Goal: Answer question/provide support: Share knowledge or assist other users

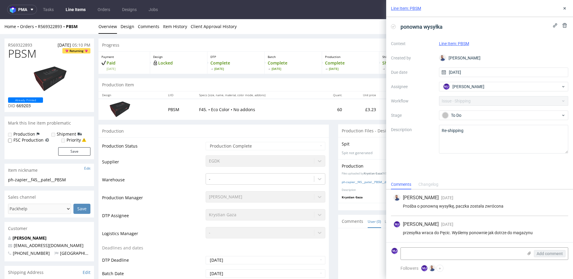
click at [448, 207] on div "Prośba o ponowną wysyłkę, paczka została zwrócona" at bounding box center [479, 206] width 173 height 5
drag, startPoint x: 448, startPoint y: 207, endPoint x: 492, endPoint y: 207, distance: 43.6
click at [492, 207] on div "Prośba o ponowną wysyłkę, paczka została zwrócona" at bounding box center [479, 206] width 173 height 5
click at [564, 7] on icon at bounding box center [564, 8] width 5 height 5
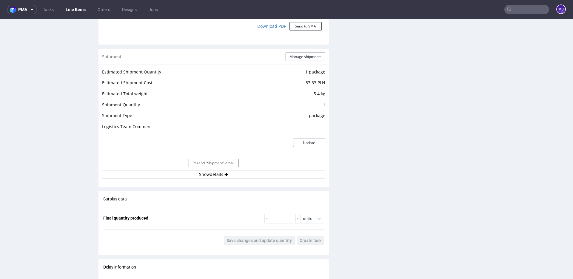
scroll to position [547, 0]
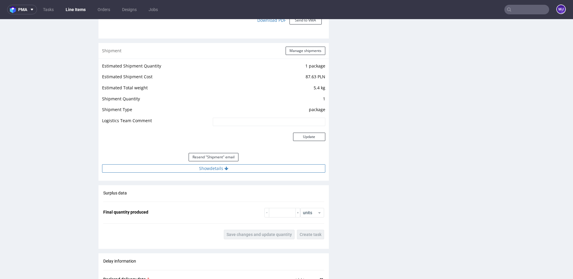
click at [218, 171] on button "Show details" at bounding box center [213, 168] width 223 height 8
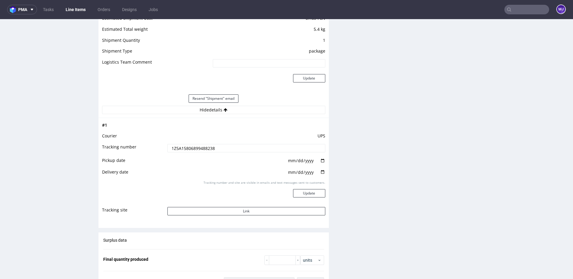
scroll to position [644, 0]
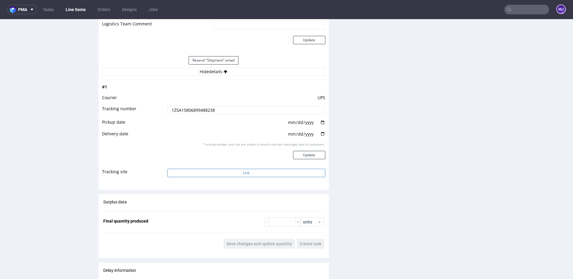
click at [195, 171] on button "Link" at bounding box center [246, 173] width 158 height 8
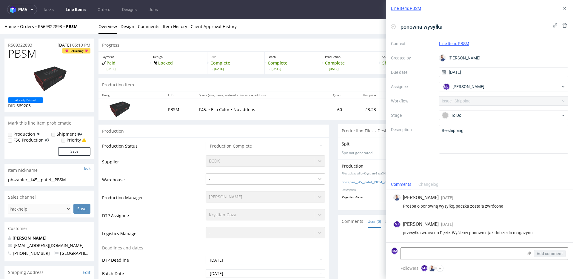
click at [213, 160] on div "EGDK" at bounding box center [266, 159] width 120 height 8
click at [113, 161] on td "Supplier" at bounding box center [153, 164] width 102 height 18
drag, startPoint x: 113, startPoint y: 161, endPoint x: 257, endPoint y: 160, distance: 144.2
click at [257, 160] on tr "Supplier EGDK" at bounding box center [213, 164] width 223 height 18
click at [293, 132] on div "Production" at bounding box center [213, 130] width 230 height 13
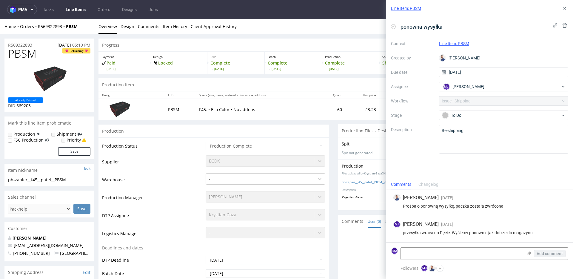
click at [234, 111] on p "F45. • Eco Color • No addons" at bounding box center [257, 110] width 116 height 6
drag, startPoint x: 234, startPoint y: 111, endPoint x: 243, endPoint y: 111, distance: 9.0
click at [243, 111] on p "F45. • Eco Color • No addons" at bounding box center [257, 110] width 116 height 6
click at [122, 109] on img at bounding box center [119, 109] width 30 height 17
click at [566, 8] on icon at bounding box center [564, 8] width 5 height 5
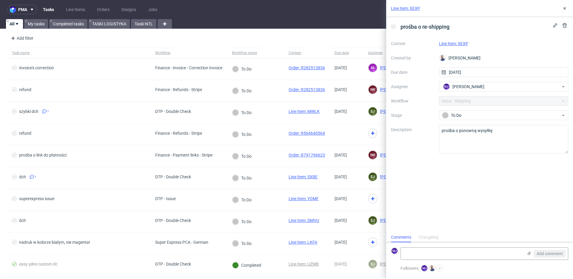
scroll to position [5, 0]
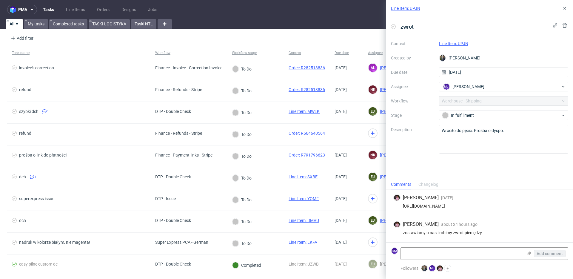
click at [466, 42] on link "Line Item: UPJN" at bounding box center [453, 43] width 29 height 5
click at [410, 230] on div "Proszę o odsyłkę na ten sam adres co w PMA" at bounding box center [479, 232] width 173 height 5
drag, startPoint x: 410, startPoint y: 227, endPoint x: 503, endPoint y: 227, distance: 92.5
click at [503, 230] on div "Proszę o odsyłkę na ten sam adres co w PMA" at bounding box center [479, 232] width 173 height 5
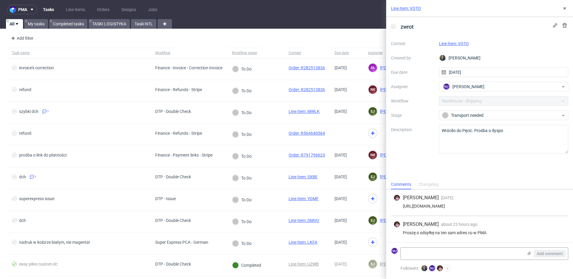
click at [460, 42] on link "Line Item: VQTO" at bounding box center [454, 43] width 30 height 5
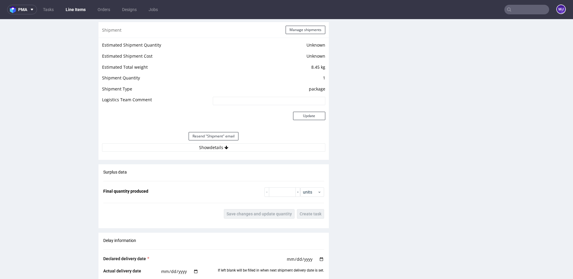
scroll to position [637, 0]
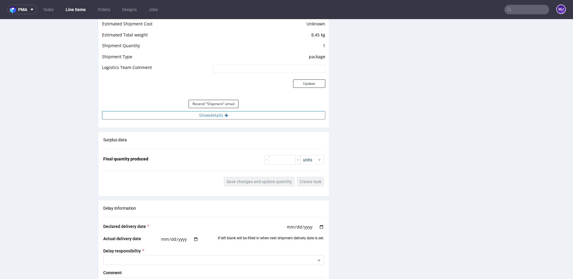
click at [206, 113] on button "Show details" at bounding box center [213, 115] width 223 height 8
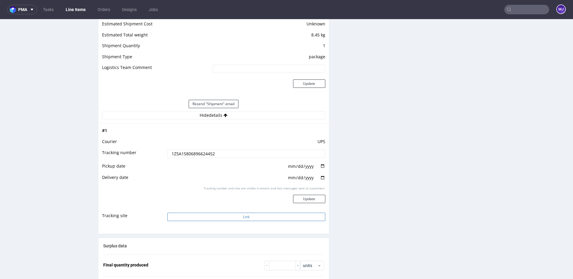
click at [195, 218] on button "Link" at bounding box center [246, 217] width 158 height 8
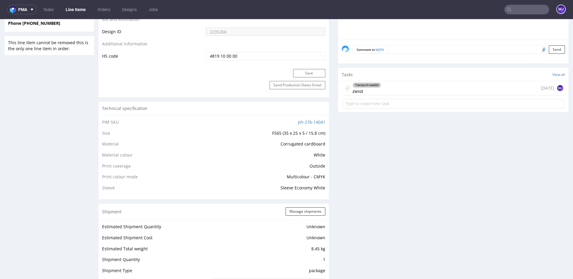
scroll to position [421, 0]
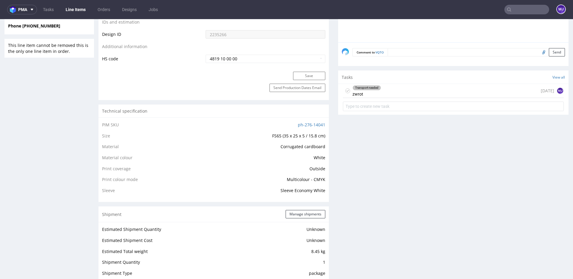
click at [391, 91] on div "Transport needed zwrot [DATE] MJ" at bounding box center [453, 91] width 221 height 14
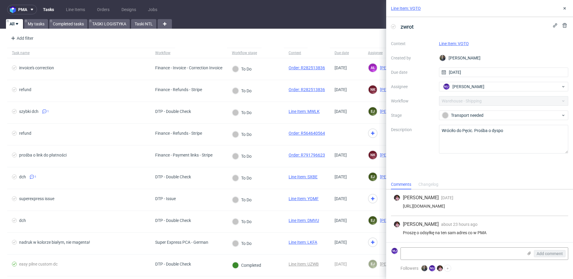
click at [450, 44] on link "Line Item: VQTO" at bounding box center [454, 43] width 30 height 5
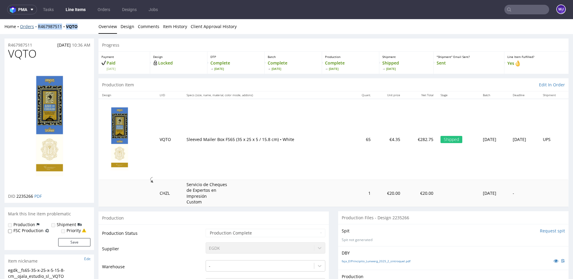
drag, startPoint x: 81, startPoint y: 26, endPoint x: 37, endPoint y: 26, distance: 43.9
click at [37, 26] on div "Home Orders R467987511 VQTO" at bounding box center [49, 27] width 90 height 6
copy div "R467987511 VQTO"
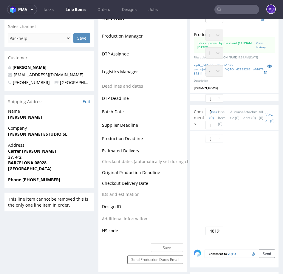
scroll to position [319, 0]
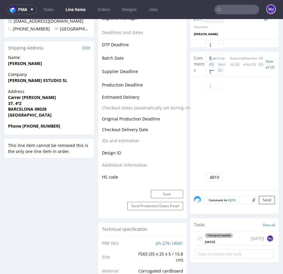
click at [217, 236] on div "Transport needed" at bounding box center [219, 235] width 28 height 5
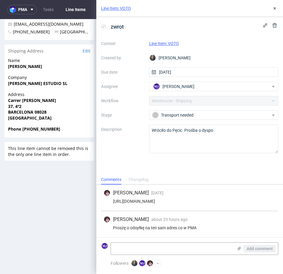
scroll to position [314, 0]
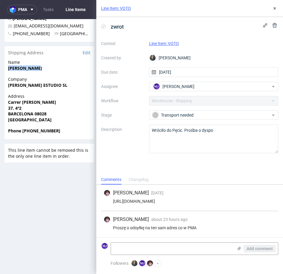
drag, startPoint x: 43, startPoint y: 69, endPoint x: 7, endPoint y: 70, distance: 36.4
click at [7, 70] on div "Name NURIA PERRUC" at bounding box center [49, 67] width 90 height 17
copy strong "NURIA PERRUC"
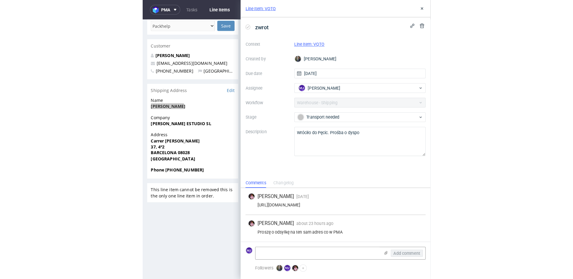
scroll to position [282, 0]
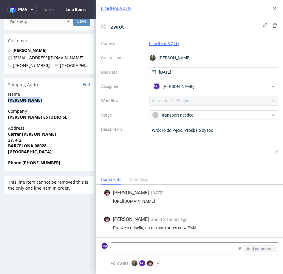
click at [15, 116] on strong "OJALA ESTUDIO SL" at bounding box center [37, 117] width 59 height 6
drag, startPoint x: 16, startPoint y: 116, endPoint x: 46, endPoint y: 117, distance: 30.2
click at [46, 117] on strong "OJALA ESTUDIO SL" at bounding box center [37, 117] width 59 height 6
copy strong "OJALA ESTUDIO SL"
click at [13, 134] on strong "Carrer d'Antoni de Capmany" at bounding box center [32, 134] width 48 height 6
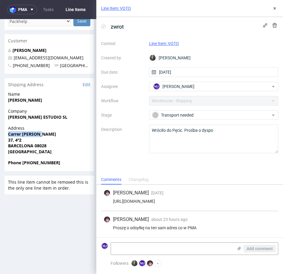
drag, startPoint x: 13, startPoint y: 134, endPoint x: 24, endPoint y: 134, distance: 10.7
click at [24, 133] on strong "Carrer d'Antoni de Capmany" at bounding box center [32, 134] width 48 height 6
click at [24, 134] on strong "Carrer d'Antoni de Capmany" at bounding box center [32, 134] width 48 height 6
click at [12, 134] on strong "Carrer d'Antoni de Capmany" at bounding box center [32, 134] width 48 height 6
drag, startPoint x: 12, startPoint y: 134, endPoint x: 20, endPoint y: 138, distance: 9.2
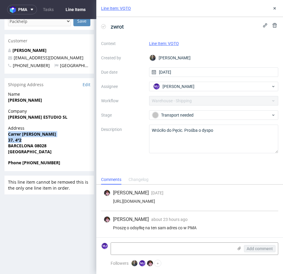
click at [20, 138] on p "Address Carrer d'Antoni de Capmany 37, 4º2 BARCELONA 08028 Spain" at bounding box center [49, 139] width 82 height 29
copy p "Carrer d'Antoni de Capmany 37, 4º2"
click at [19, 145] on strong "BARCELONA 08028" at bounding box center [27, 146] width 39 height 6
copy strong "BARCELONA"
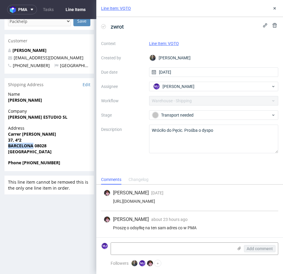
click at [44, 145] on strong "BARCELONA 08028" at bounding box center [27, 146] width 39 height 6
copy strong "08028"
click at [37, 161] on strong "Phone +34627950568" at bounding box center [34, 163] width 52 height 6
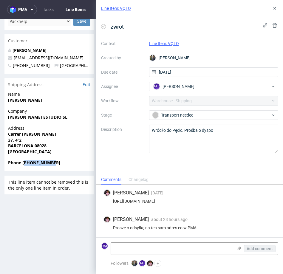
copy strong "34627950568"
drag, startPoint x: 64, startPoint y: 58, endPoint x: 12, endPoint y: 59, distance: 51.9
click at [12, 59] on p "nuria@ojalaestudio.com" at bounding box center [49, 58] width 82 height 6
copy span "nuria@ojalaestudio.com"
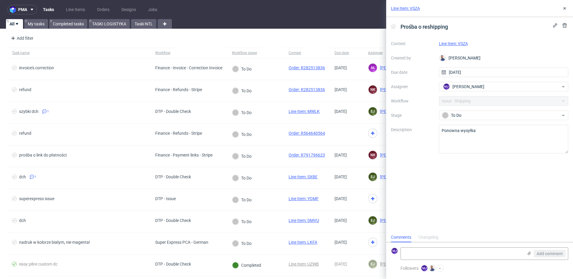
scroll to position [5, 0]
click at [462, 44] on link "Line Item: VSZA" at bounding box center [453, 43] width 29 height 5
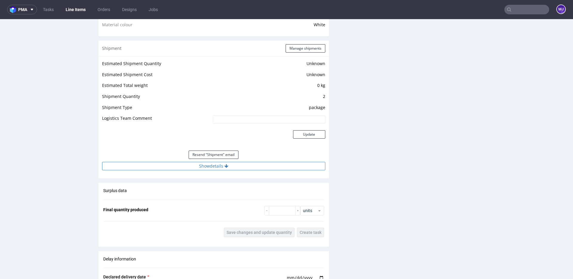
click at [203, 167] on button "Show details" at bounding box center [213, 166] width 223 height 8
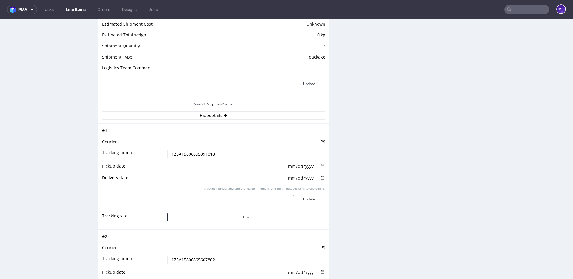
scroll to position [525, 0]
click at [233, 214] on button "Link" at bounding box center [246, 215] width 158 height 8
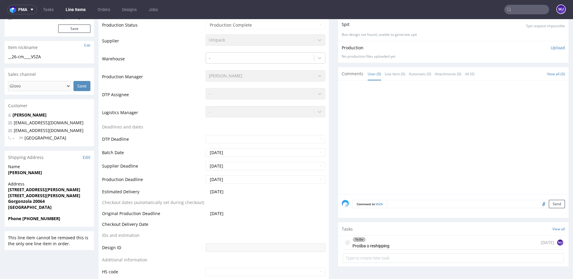
scroll to position [246, 0]
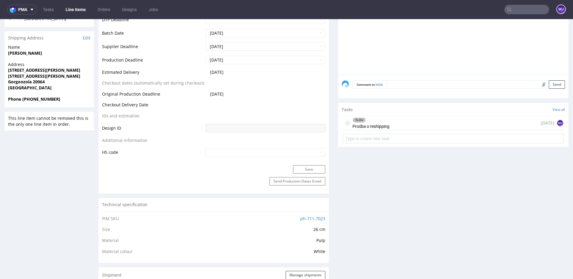
click at [396, 124] on div "To Do Prośba o reshipping today MJ" at bounding box center [453, 123] width 221 height 14
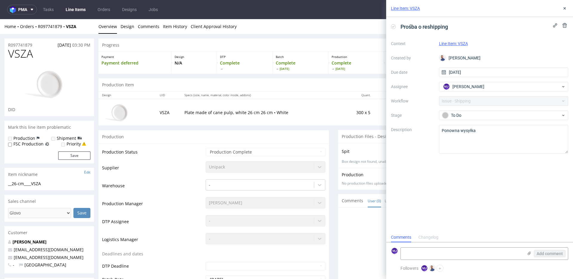
click at [218, 167] on div "Unipack" at bounding box center [266, 165] width 120 height 8
click at [230, 164] on div "Unipack" at bounding box center [266, 165] width 120 height 8
click at [476, 85] on span "[PERSON_NAME]" at bounding box center [469, 87] width 32 height 6
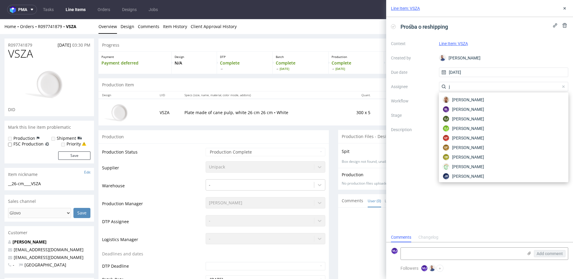
type input "ję"
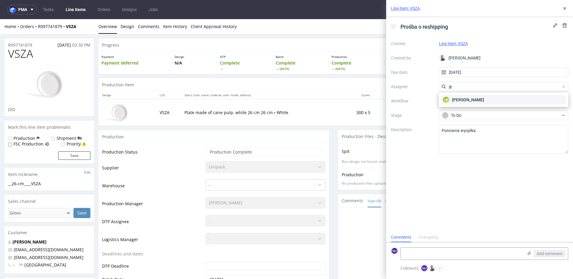
click at [483, 99] on span "[PERSON_NAME]" at bounding box center [468, 100] width 32 height 6
click at [565, 10] on icon at bounding box center [564, 8] width 5 height 5
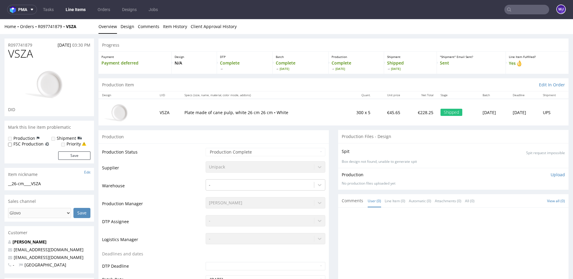
click at [451, 26] on ul "Overview Design Comments Item History Client Approval History" at bounding box center [333, 27] width 470 height 6
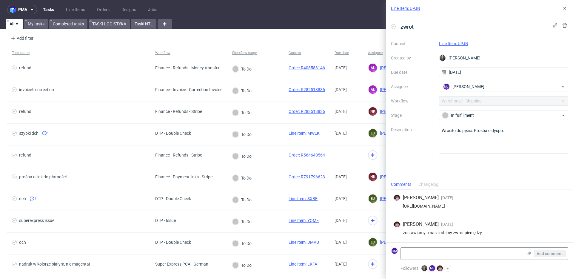
click at [458, 44] on link "Line Item: UPJN" at bounding box center [453, 43] width 29 height 5
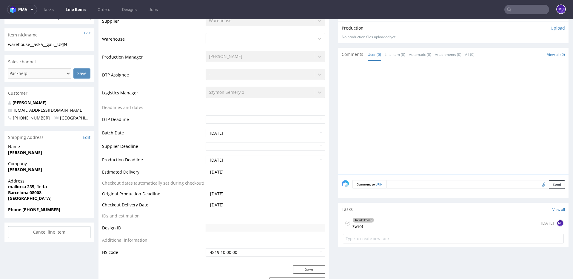
scroll to position [159, 0]
click at [382, 219] on div "In fulfillment zwrot 12 days ago MJ" at bounding box center [453, 222] width 221 height 14
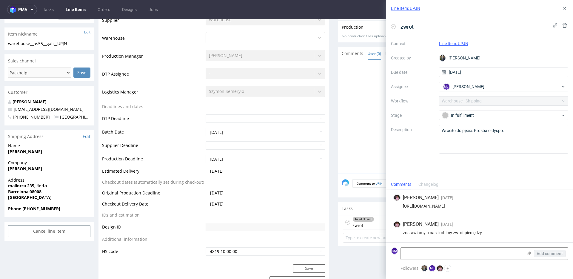
click at [414, 232] on div "zostawiamy u nas i robimy zwrot pieniędzy" at bounding box center [479, 232] width 173 height 5
drag, startPoint x: 414, startPoint y: 232, endPoint x: 490, endPoint y: 232, distance: 76.4
click at [490, 232] on div "zostawiamy u nas i robimy zwrot pieniędzy" at bounding box center [479, 232] width 173 height 5
click at [481, 130] on textarea "Wróciło do pęcic. Prośba o dyspo." at bounding box center [504, 139] width 130 height 29
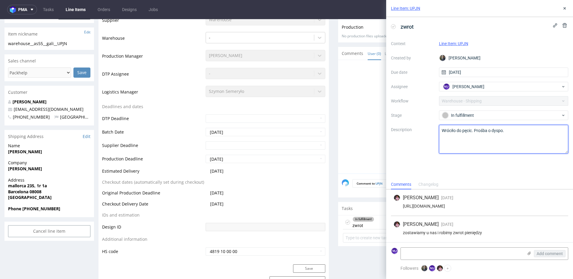
drag, startPoint x: 481, startPoint y: 130, endPoint x: 507, endPoint y: 130, distance: 26.0
click at [507, 130] on textarea "Wróciło do pęcic. Prośba o dyspo." at bounding box center [504, 139] width 130 height 29
click at [407, 116] on label "Stage" at bounding box center [412, 115] width 43 height 7
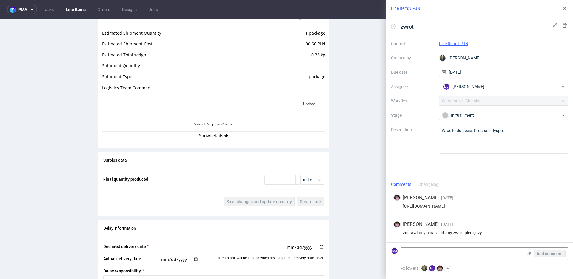
scroll to position [630, 0]
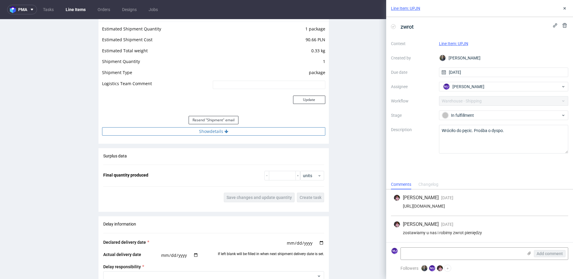
click at [225, 129] on icon at bounding box center [226, 131] width 4 height 4
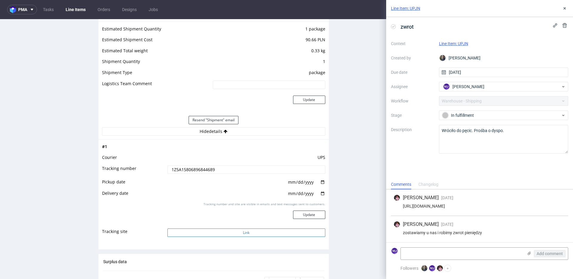
click at [216, 234] on button "Link" at bounding box center [246, 232] width 158 height 8
click at [350, 84] on div "Production Files - Design Spit Spit request impossible Box design not found, un…" at bounding box center [453, 31] width 230 height 1038
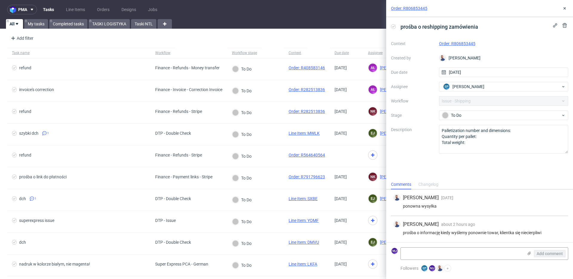
click at [410, 207] on div "ponowna wysyłka" at bounding box center [479, 206] width 173 height 5
click at [411, 206] on div "ponowna wysyłka" at bounding box center [479, 206] width 173 height 5
drag, startPoint x: 411, startPoint y: 206, endPoint x: 433, endPoint y: 212, distance: 22.6
click at [436, 206] on div "ponowna wysyłka" at bounding box center [479, 206] width 173 height 5
click at [505, 231] on div "prośba o informację kiedy wyślemy ponownie towar, klientka się niecierpliwi" at bounding box center [479, 232] width 173 height 5
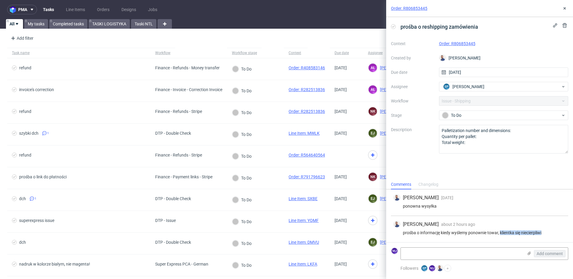
drag, startPoint x: 505, startPoint y: 231, endPoint x: 541, endPoint y: 231, distance: 36.1
click at [541, 231] on div "prośba o informację kiedy wyślemy ponownie towar, klientka się niecierpliwi" at bounding box center [479, 232] width 173 height 5
click at [450, 44] on link "Order: R806853445" at bounding box center [457, 43] width 36 height 5
click at [467, 44] on link "Order: R806853445" at bounding box center [457, 43] width 36 height 5
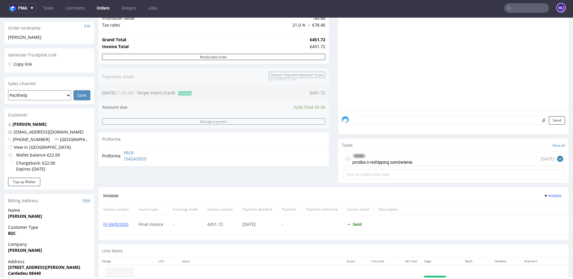
scroll to position [93, 0]
click at [424, 161] on div "To Do prośba o reshipping zamówienia 4 days ago EP" at bounding box center [453, 159] width 221 height 14
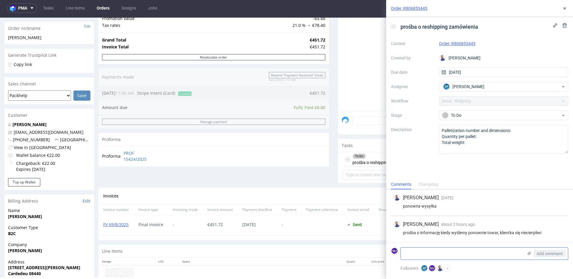
click at [415, 256] on textarea at bounding box center [462, 253] width 122 height 12
click at [416, 256] on textarea at bounding box center [462, 253] width 122 height 12
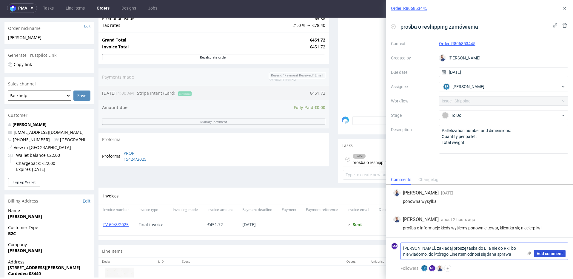
type textarea "Michał, zakładaj proszę taska do LI a nie do Rki, bo nie wiadomo, do którego Li…"
click at [547, 253] on span "Add comment" at bounding box center [550, 253] width 26 height 4
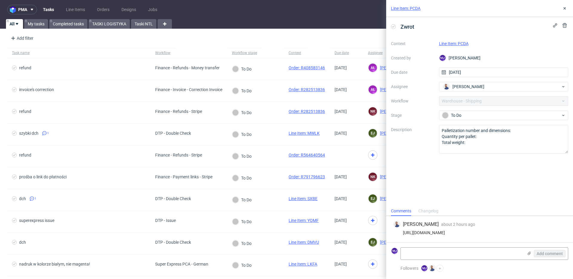
click at [51, 10] on link "Tasks" at bounding box center [48, 10] width 18 height 10
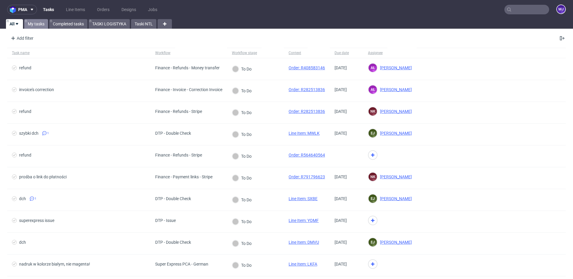
click at [36, 24] on link "My tasks" at bounding box center [36, 24] width 24 height 10
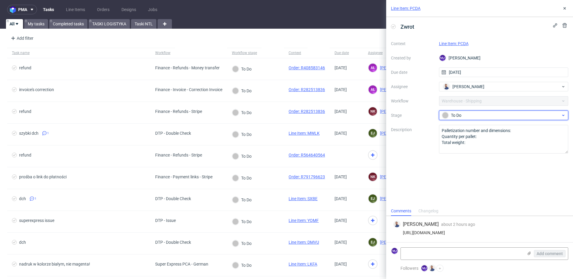
click at [466, 117] on div "To Do" at bounding box center [501, 115] width 119 height 7
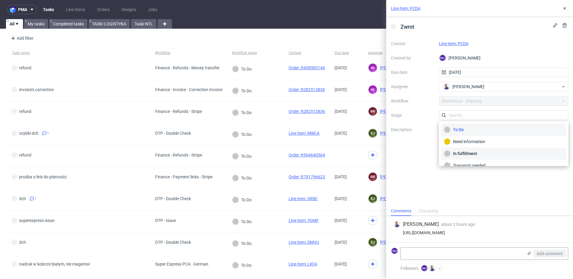
scroll to position [32, 0]
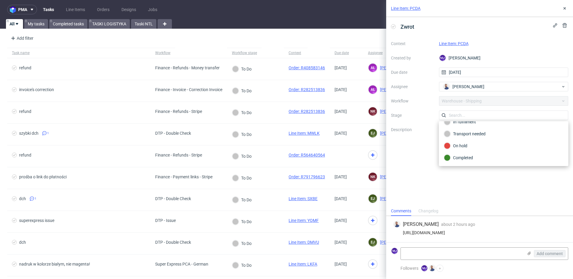
click at [414, 150] on label "Description" at bounding box center [412, 139] width 43 height 26
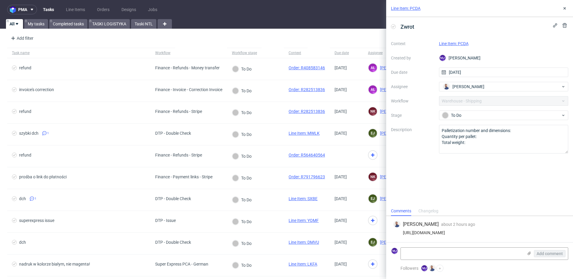
click at [413, 154] on div "Zwrot Context Line Item: PCDA Created by MJ Maciej Jankowski Due date 29/08/202…" at bounding box center [479, 111] width 187 height 189
click at [407, 230] on div "https://app-eu1.hubspot.com/contacts/25600958/record/0-5/219541516497?eschref=%…" at bounding box center [479, 232] width 173 height 5
drag, startPoint x: 407, startPoint y: 229, endPoint x: 475, endPoint y: 231, distance: 68.1
click at [475, 231] on div "https://app-eu1.hubspot.com/contacts/25600958/record/0-5/219541516497?eschref=%…" at bounding box center [479, 232] width 173 height 5
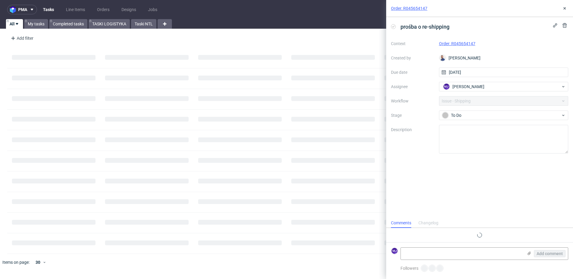
scroll to position [5, 0]
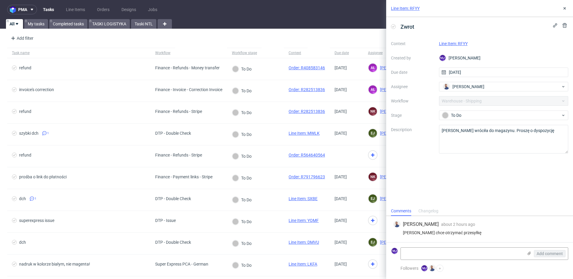
click at [429, 232] on div "[PERSON_NAME] chce otrzymać przesyłkę" at bounding box center [479, 232] width 173 height 5
drag, startPoint x: 429, startPoint y: 232, endPoint x: 462, endPoint y: 232, distance: 32.8
click at [462, 232] on div "[PERSON_NAME] chce otrzymać przesyłkę" at bounding box center [479, 232] width 173 height 5
click at [462, 232] on div "Klient chce otrzymać przesyłkę" at bounding box center [479, 232] width 173 height 5
click at [472, 232] on div "Klient chce otrzymać przesyłkę" at bounding box center [479, 232] width 173 height 5
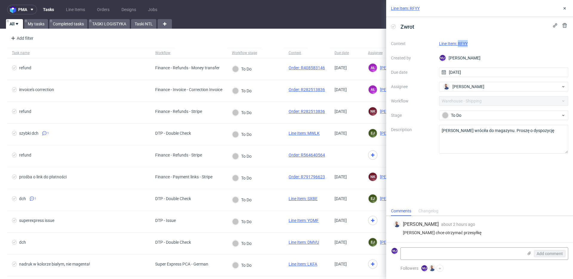
drag, startPoint x: 474, startPoint y: 45, endPoint x: 458, endPoint y: 45, distance: 16.1
click at [458, 45] on div "Line Item: RFYY" at bounding box center [504, 43] width 130 height 7
copy link "RFYY"
click at [454, 43] on link "Line Item: RFYY" at bounding box center [453, 43] width 29 height 5
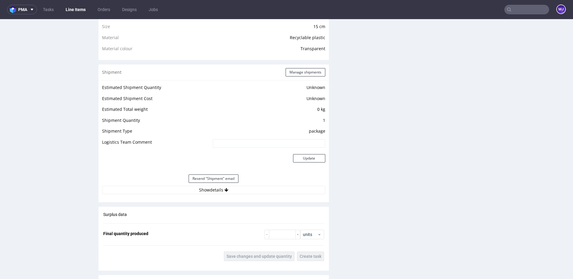
scroll to position [446, 0]
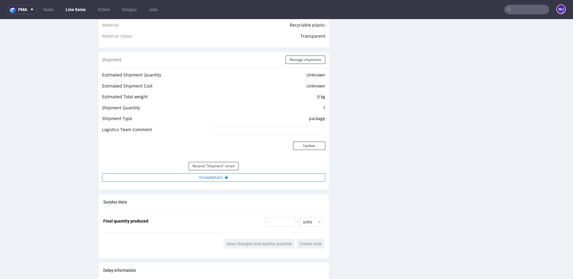
click at [209, 178] on button "Show details" at bounding box center [213, 177] width 223 height 8
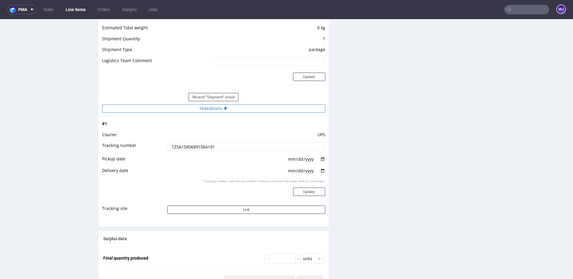
scroll to position [535, 0]
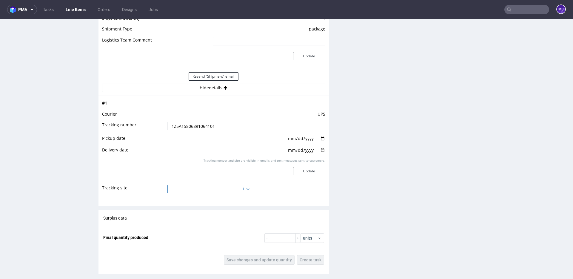
click at [216, 188] on button "Link" at bounding box center [246, 189] width 158 height 8
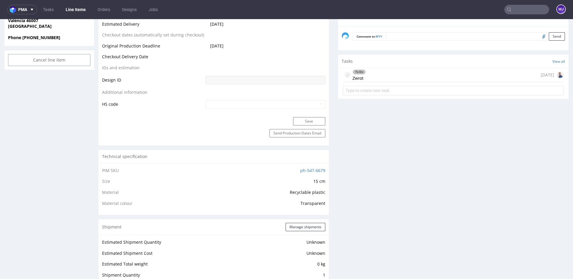
scroll to position [277, 0]
click at [385, 74] on div "To Do Zwrot 4 days ago" at bounding box center [453, 77] width 221 height 14
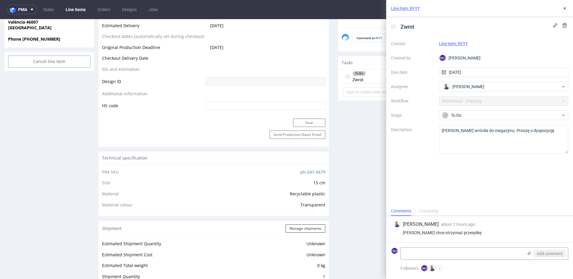
click at [423, 73] on label "Due date" at bounding box center [412, 72] width 43 height 7
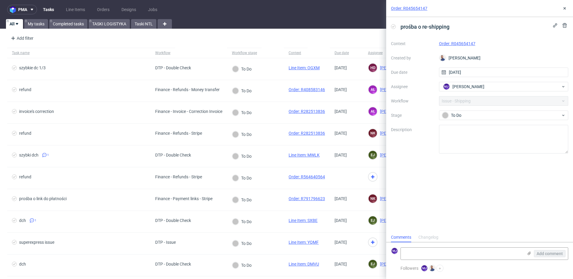
scroll to position [5, 0]
click at [461, 44] on link "Order: R045654147" at bounding box center [457, 43] width 36 height 5
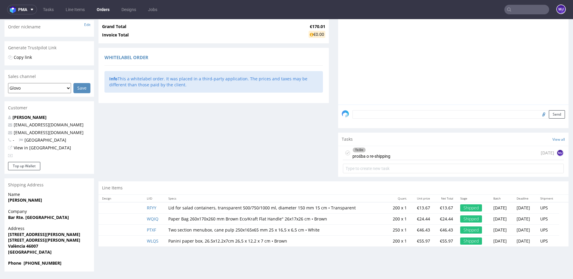
scroll to position [1, 0]
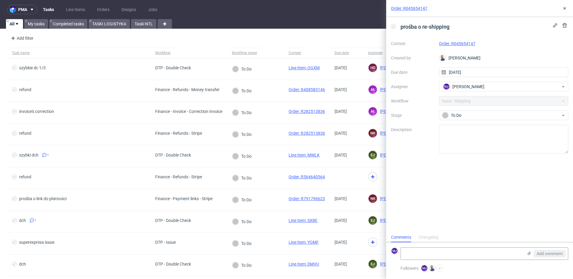
scroll to position [5, 0]
click at [464, 136] on textarea at bounding box center [504, 139] width 130 height 29
click at [474, 87] on span "[PERSON_NAME]" at bounding box center [469, 87] width 32 height 6
type input "rach"
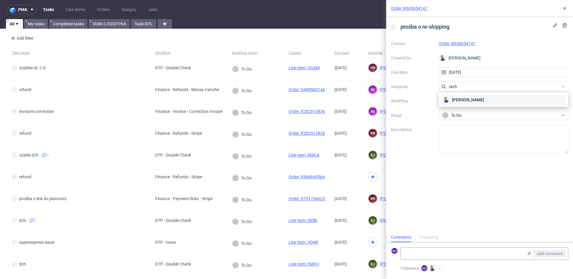
click at [474, 98] on span "Michał Rachański" at bounding box center [468, 100] width 32 height 6
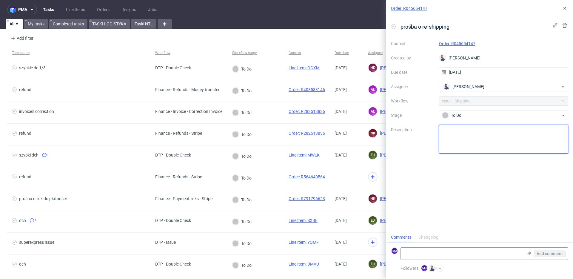
click at [463, 132] on textarea at bounding box center [504, 139] width 130 height 29
type textarea "j"
type textarea "którego Line item dotyczy ten task?"
drag, startPoint x: 530, startPoint y: 128, endPoint x: 414, endPoint y: 128, distance: 115.8
click at [414, 128] on div "Context Order: R045654147 Created by Michał Rachański Due date 03/09/2025 Assig…" at bounding box center [479, 96] width 177 height 115
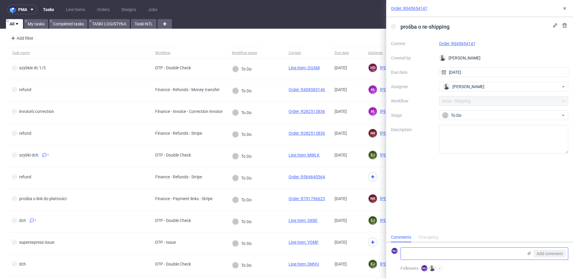
click at [410, 253] on textarea at bounding box center [462, 253] width 122 height 12
paste textarea "którego Line item dotyczy ten task?"
type textarea "którego Line item dotyczy ten task?"
click at [540, 254] on span "Add comment" at bounding box center [550, 253] width 26 height 4
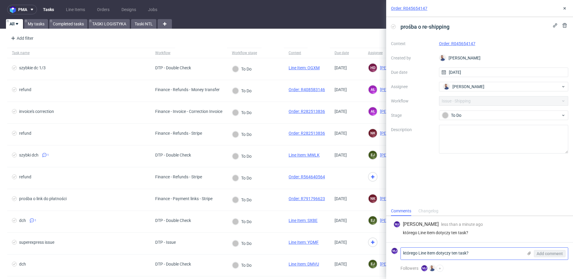
click at [418, 254] on textarea "którego Line item dotyczy ten task?" at bounding box center [462, 253] width 122 height 12
type textarea "wypełnij proszę treść taska -> description"
click at [548, 254] on span "Add comment" at bounding box center [550, 253] width 26 height 4
click at [565, 8] on use at bounding box center [565, 8] width 2 height 2
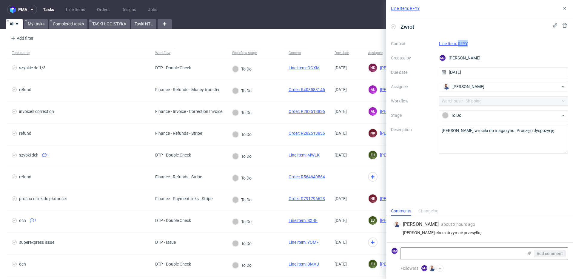
drag, startPoint x: 476, startPoint y: 43, endPoint x: 458, endPoint y: 43, distance: 17.9
click at [458, 43] on div "Line Item: RFYY" at bounding box center [504, 43] width 130 height 7
copy link "RFYY"
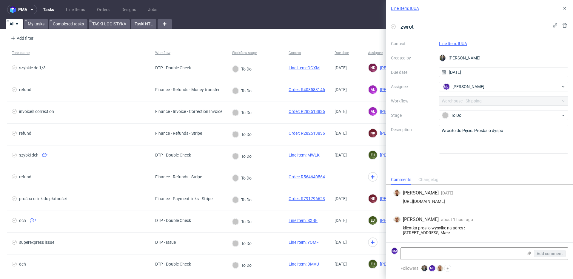
click at [424, 227] on div "klientka prosi o wysylke na adres : [STREET_ADDRESS][PERSON_NAME] Małe" at bounding box center [479, 230] width 173 height 10
drag, startPoint x: 424, startPoint y: 227, endPoint x: 442, endPoint y: 229, distance: 18.0
click at [442, 229] on div "klientka prosi o wysylke na adres : [STREET_ADDRESS][PERSON_NAME] Małe" at bounding box center [479, 230] width 173 height 10
click at [442, 229] on div "klientka prosi o wysylke na adres : [STREET_ADDRESS] Małe" at bounding box center [479, 230] width 173 height 10
drag, startPoint x: 473, startPoint y: 41, endPoint x: 458, endPoint y: 41, distance: 15.2
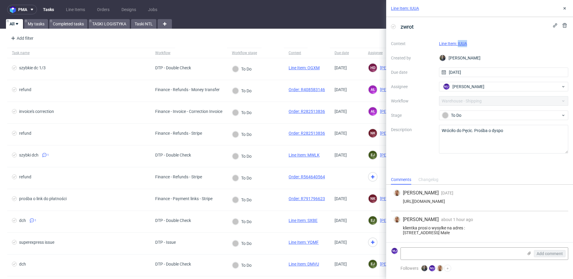
click at [458, 41] on div "Line Item: IUUA" at bounding box center [504, 43] width 130 height 7
copy link "IUUA"
click at [476, 45] on div "Line Item: IUUA" at bounding box center [504, 43] width 130 height 7
drag, startPoint x: 471, startPoint y: 43, endPoint x: 457, endPoint y: 43, distance: 14.0
click at [457, 43] on div "Line Item: IUUA" at bounding box center [504, 43] width 130 height 7
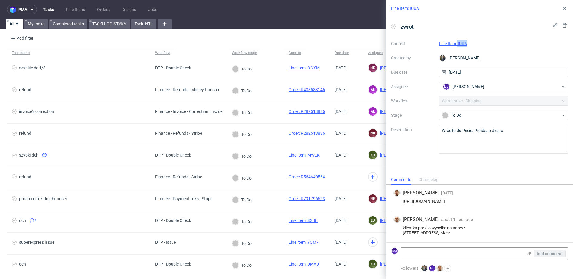
copy link "IUUA"
click at [455, 43] on link "Line Item: IUUA" at bounding box center [453, 43] width 28 height 5
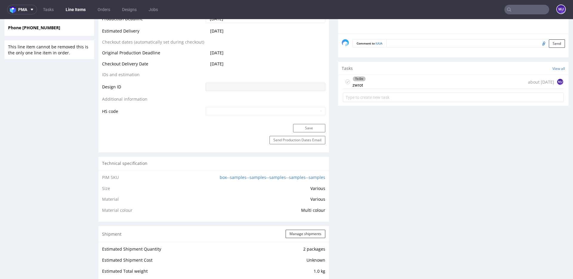
scroll to position [318, 0]
click at [379, 84] on div "To Do zwrot about [DATE] MJ" at bounding box center [453, 81] width 221 height 14
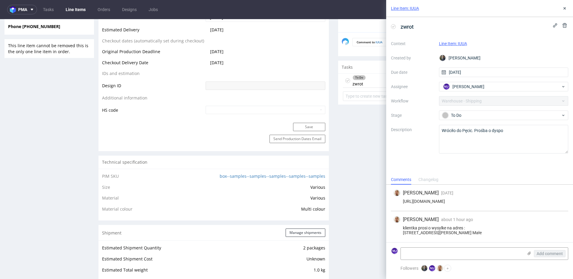
click at [460, 41] on div "Line Item: IUUA" at bounding box center [504, 43] width 130 height 7
click at [455, 44] on link "Line Item: IUUA" at bounding box center [453, 43] width 28 height 5
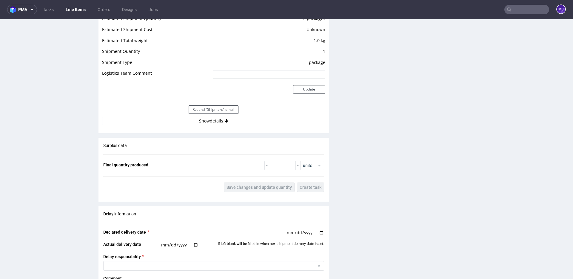
scroll to position [550, 0]
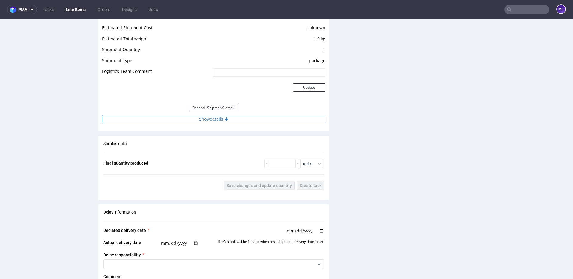
click at [214, 121] on button "Show details" at bounding box center [213, 119] width 223 height 8
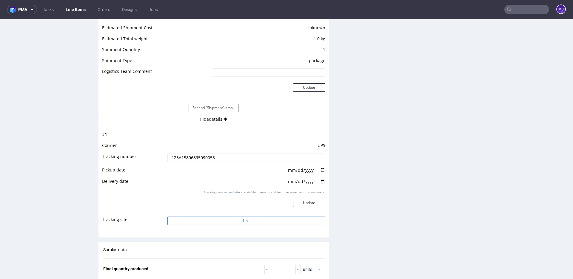
click at [208, 218] on button "Link" at bounding box center [246, 220] width 158 height 8
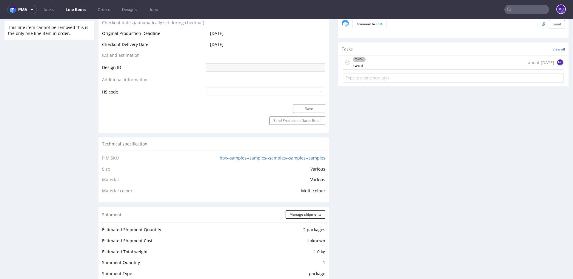
scroll to position [330, 0]
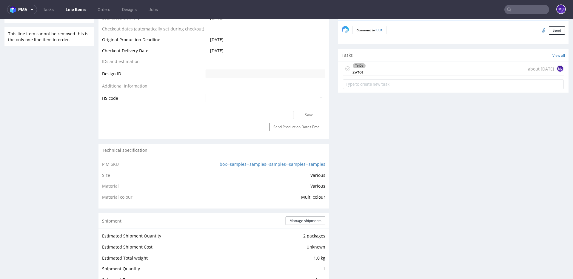
click at [383, 67] on div "To Do zwrot about 1 month ago MJ" at bounding box center [453, 69] width 221 height 14
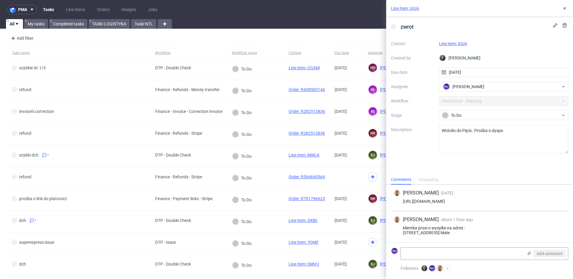
click at [432, 234] on div "klientka prosi o wysylke na adres : [STREET_ADDRESS] Małe" at bounding box center [479, 230] width 173 height 10
drag, startPoint x: 432, startPoint y: 234, endPoint x: 422, endPoint y: 229, distance: 11.3
click at [422, 229] on div "klientka prosi o wysylke na adres : [STREET_ADDRESS] Małe" at bounding box center [479, 230] width 173 height 10
click at [430, 230] on div "klientka prosi o wysylke na adres : Kamień Polny 6, 05-806 Pęcice Małe" at bounding box center [479, 230] width 173 height 10
click at [563, 9] on icon at bounding box center [564, 8] width 5 height 5
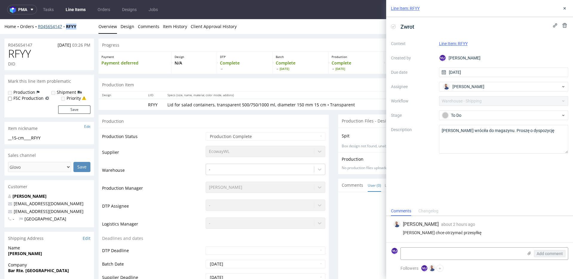
drag, startPoint x: 83, startPoint y: 26, endPoint x: 66, endPoint y: 26, distance: 17.3
click at [66, 26] on div "Home Orders R045654147 RFYY" at bounding box center [49, 27] width 90 height 6
copy strong "RFYY"
click at [565, 8] on use at bounding box center [565, 8] width 2 height 2
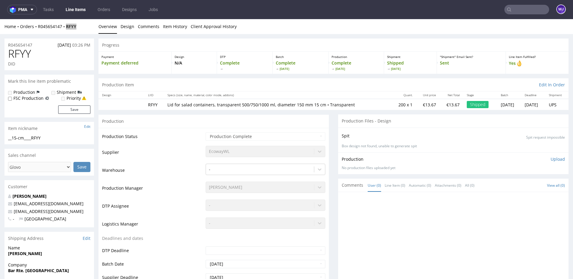
click at [521, 10] on input "text" at bounding box center [526, 10] width 45 height 10
paste input "PCDA"
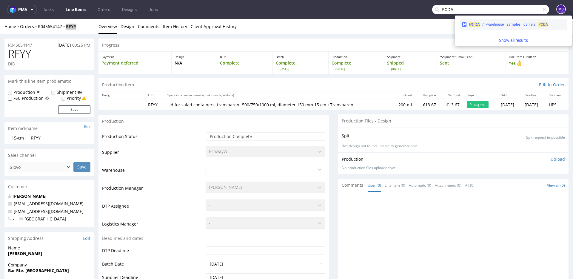
type input "PCDA"
click at [500, 24] on div "warehouse__samples__daniela__ PCDA" at bounding box center [517, 24] width 62 height 5
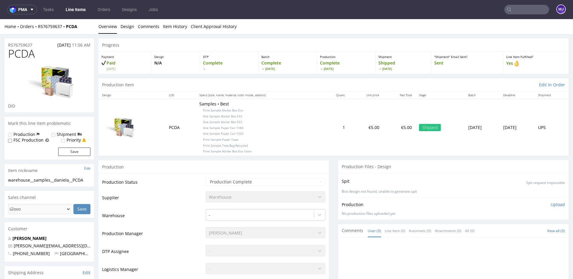
click at [209, 110] on span "Print Sample Mailer Box Eco" at bounding box center [223, 110] width 40 height 4
drag, startPoint x: 209, startPoint y: 110, endPoint x: 226, endPoint y: 110, distance: 17.0
click at [226, 110] on span "Print Sample Mailer Box Eco" at bounding box center [223, 110] width 40 height 4
click at [203, 111] on span "Print Sample Mailer Box Eco" at bounding box center [223, 110] width 40 height 4
drag, startPoint x: 199, startPoint y: 111, endPoint x: 222, endPoint y: 111, distance: 23.0
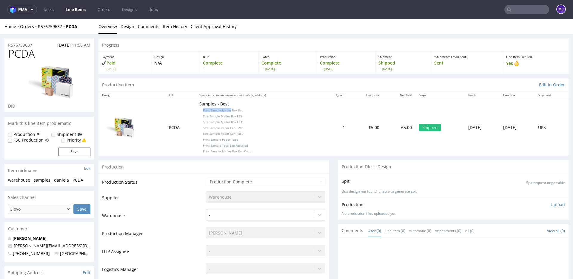
click at [222, 111] on span "Print Sample Mailer Box Eco" at bounding box center [223, 110] width 40 height 4
copy span "Print Sample Mailer"
click at [211, 109] on span "Print Sample Mailer Box Eco" at bounding box center [223, 110] width 40 height 4
copy span "Sample"
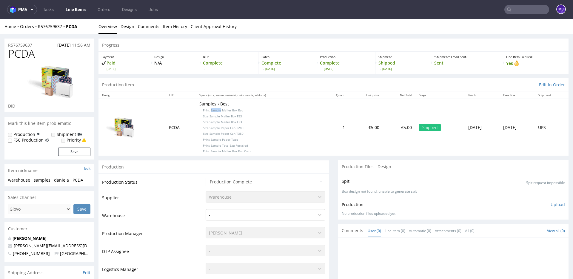
click at [203, 112] on span "Print Sample Mailer Box Eco" at bounding box center [223, 110] width 40 height 4
drag, startPoint x: 199, startPoint y: 112, endPoint x: 214, endPoint y: 111, distance: 14.9
click at [214, 111] on span "Print Sample Mailer Box Eco" at bounding box center [223, 110] width 40 height 4
copy span "Print Sample Mailer"
click at [203, 117] on span "Size Sample Mailer Box F33" at bounding box center [222, 116] width 39 height 4
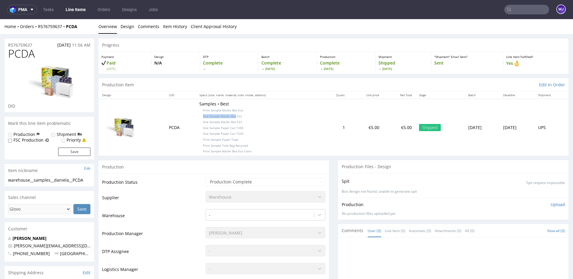
drag, startPoint x: 197, startPoint y: 117, endPoint x: 225, endPoint y: 116, distance: 28.1
click at [225, 116] on span "Size Sample Mailer Box F33" at bounding box center [222, 116] width 39 height 4
copy span "Size Sample Mailer Box"
click at [207, 117] on span "Size Sample Mailer Box F33" at bounding box center [222, 116] width 39 height 4
click at [216, 116] on span "Size Sample Mailer Box F33" at bounding box center [222, 116] width 39 height 4
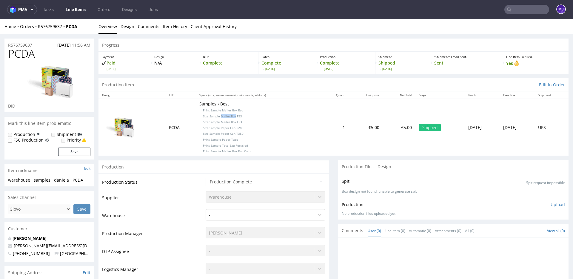
drag, startPoint x: 216, startPoint y: 116, endPoint x: 225, endPoint y: 116, distance: 9.3
click at [225, 116] on span "Size Sample Mailer Box F33" at bounding box center [222, 116] width 39 height 4
click at [203, 124] on span "Size Sample Mailer Box F23" at bounding box center [222, 122] width 39 height 4
drag, startPoint x: 197, startPoint y: 124, endPoint x: 224, endPoint y: 124, distance: 26.3
click at [224, 124] on span "Size Sample Mailer Box F23" at bounding box center [222, 122] width 39 height 4
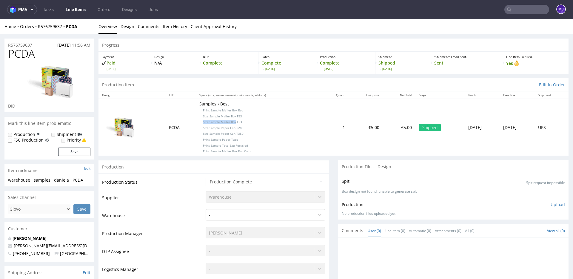
copy span "Size Sample Mailer Box"
click at [415, 39] on div "Progress" at bounding box center [333, 45] width 470 height 13
click at [203, 111] on span "Print Sample Mailer Box Eco" at bounding box center [223, 110] width 40 height 4
drag, startPoint x: 197, startPoint y: 111, endPoint x: 251, endPoint y: 150, distance: 66.4
click at [251, 150] on p "Samples • Best Print Sample Mailer Box Eco Size Sample Mailer Box F33 Size Samp…" at bounding box center [258, 127] width 118 height 53
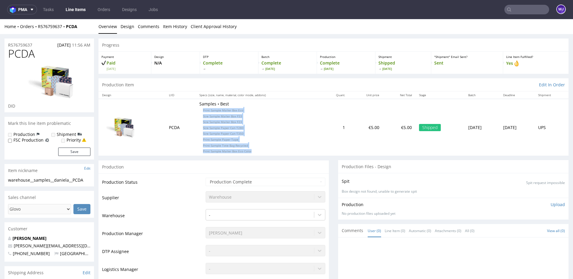
click at [251, 150] on p "Samples • Best Print Sample Mailer Box Eco Size Sample Mailer Box F33 Size Samp…" at bounding box center [258, 127] width 118 height 53
click at [203, 112] on span "Print Sample Mailer Box Eco" at bounding box center [223, 110] width 40 height 4
drag, startPoint x: 196, startPoint y: 112, endPoint x: 215, endPoint y: 111, distance: 19.1
click at [215, 111] on span "Print Sample Mailer Box Eco" at bounding box center [223, 110] width 40 height 4
copy span "Print Sample Mailer"
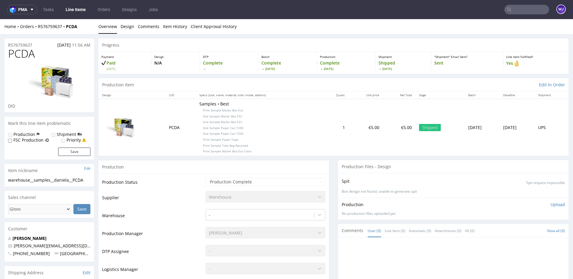
click at [203, 110] on span "Print Sample Mailer Box Eco" at bounding box center [223, 110] width 40 height 4
drag, startPoint x: 198, startPoint y: 110, endPoint x: 243, endPoint y: 110, distance: 44.8
click at [243, 110] on p "Samples • Best Print Sample Mailer Box Eco Size Sample Mailer Box F33 Size Samp…" at bounding box center [258, 127] width 118 height 53
click at [203, 112] on span "Print Sample Mailer Box Eco" at bounding box center [223, 110] width 40 height 4
drag, startPoint x: 197, startPoint y: 112, endPoint x: 232, endPoint y: 111, distance: 34.6
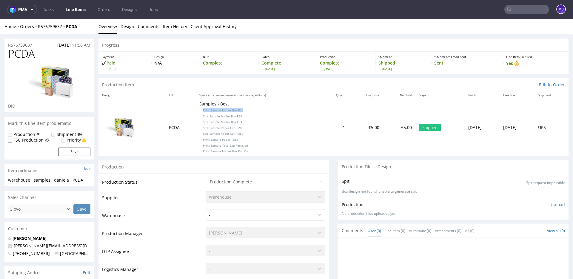
click at [232, 111] on span "Print Sample Mailer Box Eco" at bounding box center [223, 110] width 40 height 4
click at [203, 116] on span "Size Sample Mailer Box F33" at bounding box center [222, 116] width 39 height 4
drag, startPoint x: 196, startPoint y: 116, endPoint x: 231, endPoint y: 116, distance: 35.8
click at [231, 116] on span "Size Sample Mailer Box F33" at bounding box center [222, 116] width 39 height 4
copy span "Size Sample Mailer Box F33"
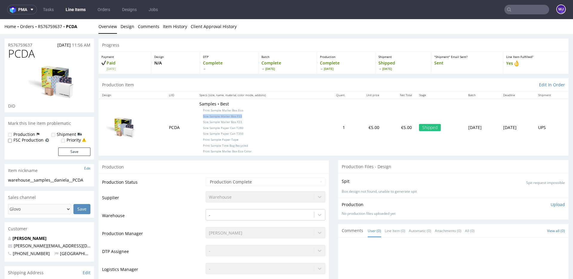
click at [203, 122] on span "Size Sample Mailer Box F23" at bounding box center [222, 122] width 39 height 4
drag, startPoint x: 196, startPoint y: 122, endPoint x: 231, endPoint y: 122, distance: 35.5
click at [231, 122] on span "Size Sample Mailer Box F23" at bounding box center [222, 122] width 39 height 4
copy span "Size Sample Mailer Box F23"
click at [203, 128] on span "Size Sample Paper Can T280" at bounding box center [223, 128] width 41 height 4
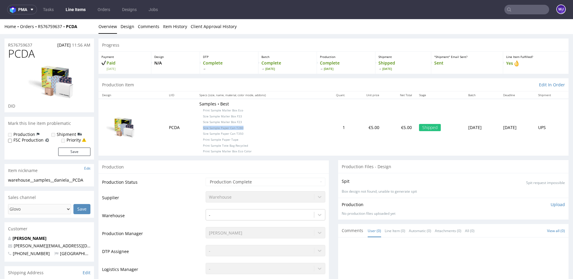
drag, startPoint x: 198, startPoint y: 128, endPoint x: 238, endPoint y: 128, distance: 39.7
click at [238, 128] on p "Samples • Best Print Sample Mailer Box Eco Size Sample Mailer Box F33 Size Samp…" at bounding box center [258, 127] width 118 height 53
copy span "Size Sample Paper Can T280"
click at [203, 135] on span "Size Sample Paper Can T350" at bounding box center [223, 133] width 41 height 4
drag, startPoint x: 196, startPoint y: 135, endPoint x: 233, endPoint y: 135, distance: 37.0
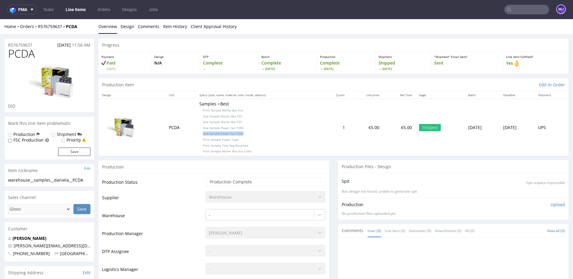
click at [233, 135] on span "Size Sample Paper Can T350" at bounding box center [223, 133] width 41 height 4
click at [203, 140] on span "Print Sample Paper Tape" at bounding box center [221, 139] width 36 height 4
drag, startPoint x: 196, startPoint y: 140, endPoint x: 227, endPoint y: 140, distance: 30.1
click at [227, 140] on span "Print Sample Paper Tape" at bounding box center [221, 139] width 36 height 4
click at [203, 145] on span "Print Sample Tote Bag Recycled" at bounding box center [225, 145] width 45 height 4
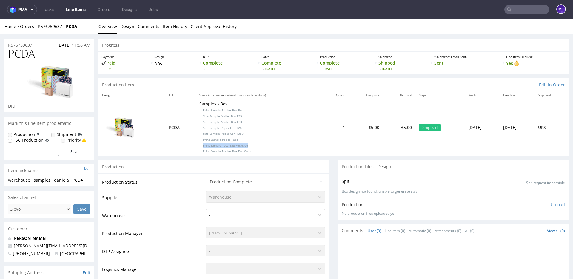
drag, startPoint x: 197, startPoint y: 145, endPoint x: 232, endPoint y: 145, distance: 34.9
click at [232, 145] on span "Print Sample Tote Bag Recycled" at bounding box center [225, 145] width 45 height 4
click at [203, 151] on span "Print Sample Mailer Box Eco Color" at bounding box center [227, 151] width 49 height 4
drag, startPoint x: 198, startPoint y: 151, endPoint x: 239, endPoint y: 150, distance: 40.9
click at [239, 150] on span "Print Sample Mailer Box Eco Color" at bounding box center [227, 151] width 49 height 4
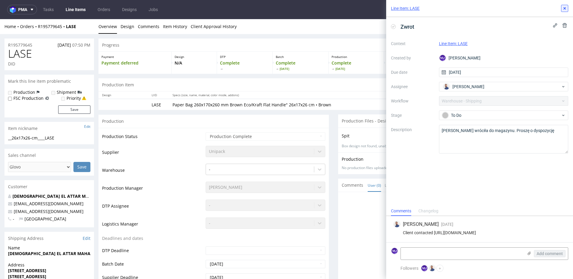
click at [564, 7] on use at bounding box center [565, 8] width 2 height 2
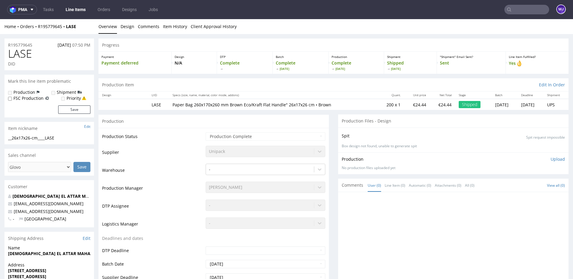
click at [175, 106] on p "Paper Bag 260x170x260 mm Brown Eco/Kraft Flat Handle" 26x17x26 cm • Brown" at bounding box center [273, 105] width 201 height 6
drag, startPoint x: 175, startPoint y: 106, endPoint x: 189, endPoint y: 103, distance: 14.9
click at [189, 103] on p "Paper Bag 260x170x260 mm Brown Eco/Kraft Flat Handle" 26x17x26 cm • Brown" at bounding box center [273, 105] width 201 height 6
click at [259, 104] on p "Paper Bag 260x170x260 mm Brown Eco/Kraft Flat Handle" 26x17x26 cm • Brown" at bounding box center [273, 105] width 201 height 6
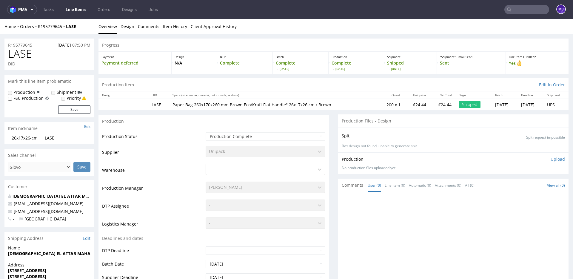
click at [273, 105] on p "Paper Bag 260x170x260 mm Brown Eco/Kraft Flat Handle" 26x17x26 cm • Brown" at bounding box center [273, 105] width 201 height 6
click at [283, 105] on p "Paper Bag 260x170x260 mm Brown Eco/Kraft Flat Handle" 26x17x26 cm • Brown" at bounding box center [273, 105] width 201 height 6
click at [288, 104] on p "Paper Bag 260x170x260 mm Brown Eco/Kraft Flat Handle" 26x17x26 cm • Brown" at bounding box center [273, 105] width 201 height 6
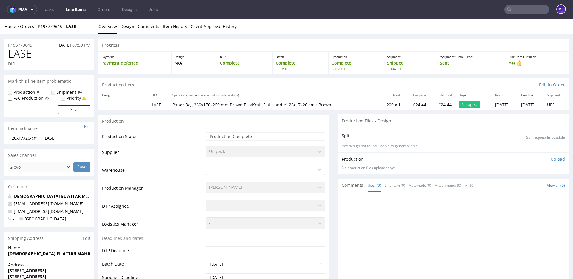
click at [303, 104] on p "Paper Bag 260x170x260 mm Brown Eco/Kraft Flat Handle" 26x17x26 cm • Brown" at bounding box center [273, 105] width 201 height 6
click at [318, 104] on p "Paper Bag 260x170x260 mm Brown Eco/Kraft Flat Handle" 26x17x26 cm • Brown" at bounding box center [273, 105] width 201 height 6
click at [206, 107] on p "Paper Bag 260x170x260 mm Brown Eco/Kraft Flat Handle" 26x17x26 cm • Brown" at bounding box center [273, 105] width 201 height 6
click at [205, 107] on p "Paper Bag 260x170x260 mm Brown Eco/Kraft Flat Handle" 26x17x26 cm • Brown" at bounding box center [273, 105] width 201 height 6
copy p "260x170x260"
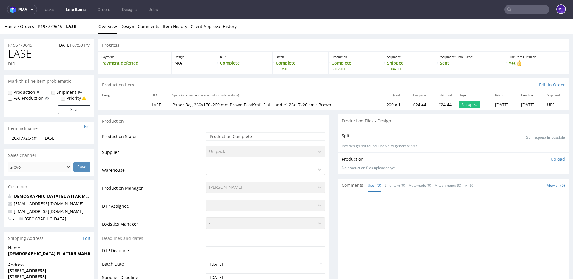
click at [253, 104] on p "Paper Bag 260x170x260 mm Brown Eco/Kraft Flat Handle" 26x17x26 cm • Brown" at bounding box center [273, 105] width 201 height 6
drag, startPoint x: 253, startPoint y: 104, endPoint x: 263, endPoint y: 104, distance: 10.1
click at [263, 104] on p "Paper Bag 260x170x260 mm Brown Eco/Kraft Flat Handle" 26x17x26 cm • Brown" at bounding box center [273, 105] width 201 height 6
click at [322, 104] on p "Paper Bag 260x170x260 mm Brown Eco/Kraft Flat Handle" 26x17x26 cm • Brown" at bounding box center [273, 105] width 201 height 6
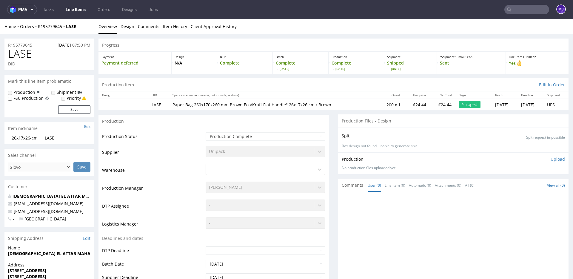
click at [328, 92] on th "Specs (size, name, material, color mode, addons)" at bounding box center [273, 94] width 209 height 7
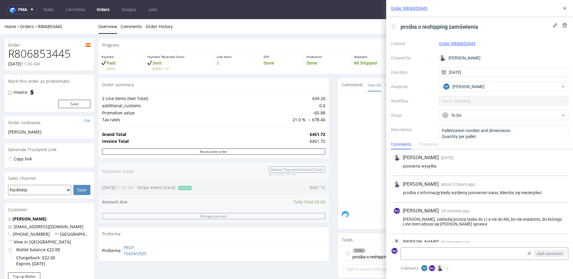
scroll to position [18, 0]
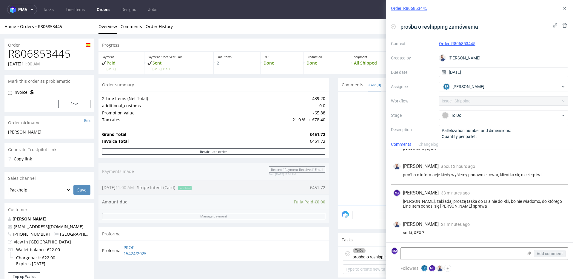
click at [418, 234] on div "sorki, XEXP" at bounding box center [479, 232] width 173 height 5
click at [459, 43] on link "Order: R806853445" at bounding box center [457, 43] width 36 height 5
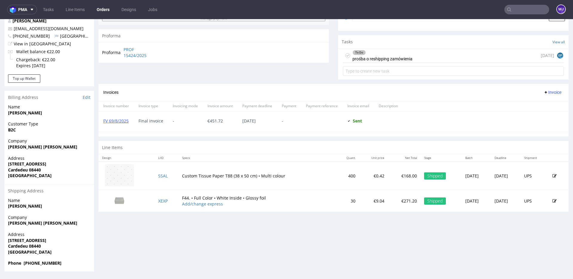
scroll to position [1, 0]
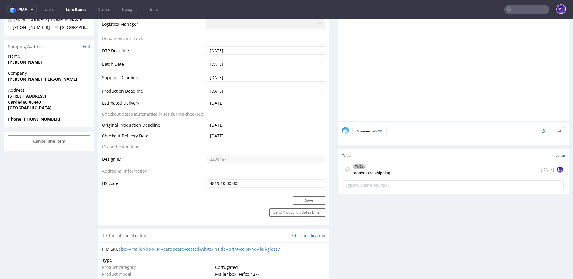
scroll to position [221, 0]
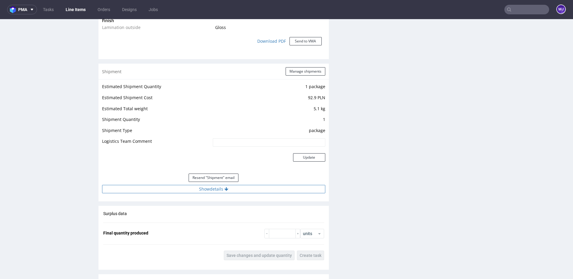
click at [203, 189] on button "Show details" at bounding box center [213, 189] width 223 height 8
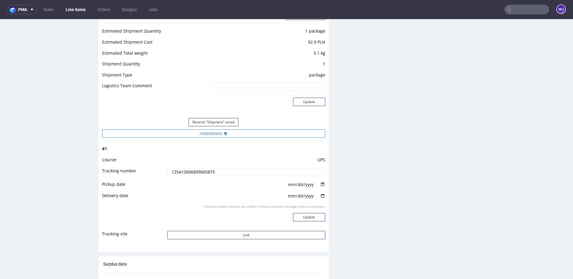
scroll to position [634, 0]
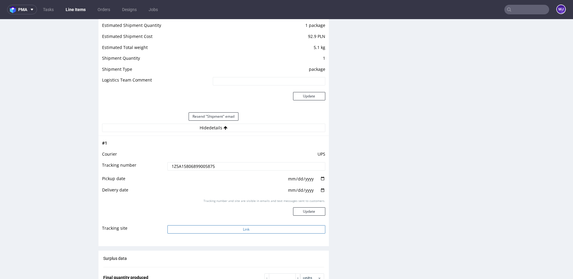
click at [217, 230] on button "Link" at bounding box center [246, 229] width 158 height 8
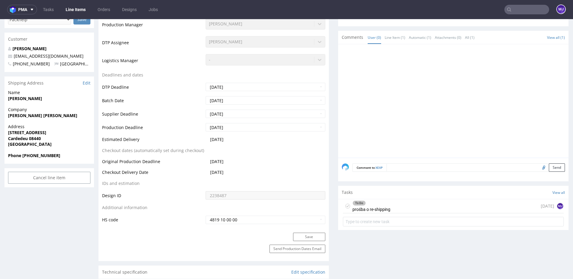
scroll to position [183, 0]
click at [391, 212] on div "To Do prośba o re-shipping today MJ" at bounding box center [453, 207] width 221 height 14
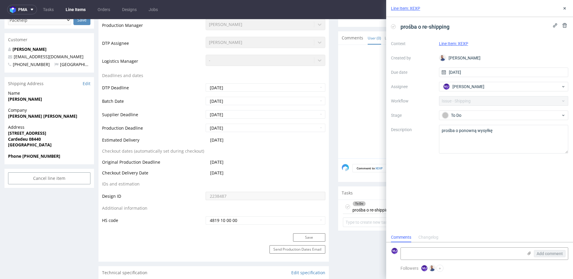
scroll to position [5, 0]
click at [438, 179] on div "prośba o re-shipping Context Line Item: XEXP Created by Michał Rachański Due da…" at bounding box center [479, 124] width 187 height 215
drag, startPoint x: 474, startPoint y: 42, endPoint x: 458, endPoint y: 42, distance: 16.1
click at [458, 42] on div "Line Item: XEXP" at bounding box center [504, 43] width 130 height 7
copy link "XEXP"
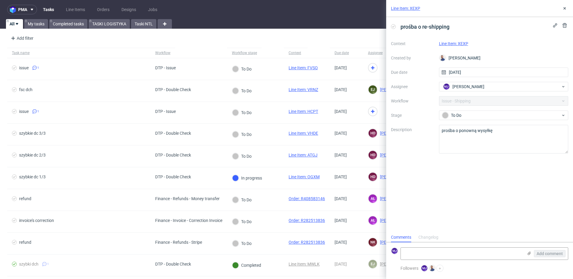
scroll to position [5, 0]
click at [449, 44] on link "Line Item: XEXP" at bounding box center [453, 43] width 29 height 5
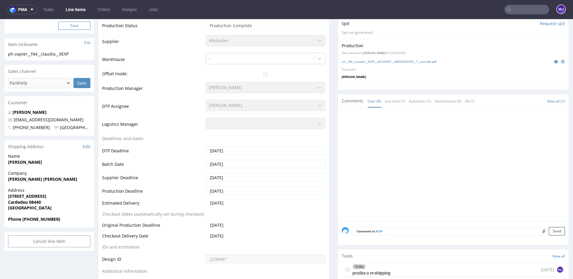
scroll to position [120, 0]
click at [35, 202] on strong "Cardedeu 08440" at bounding box center [24, 202] width 33 height 6
copy strong "08440"
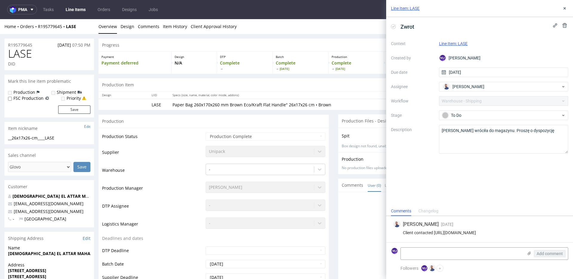
click at [427, 230] on div "Client contacted https://app-eu1.hubspot.com/contacts/25600958/record/0-5/21652…" at bounding box center [479, 232] width 173 height 5
drag, startPoint x: 427, startPoint y: 225, endPoint x: 441, endPoint y: 232, distance: 15.2
click at [441, 232] on div "Client contacted https://app-eu1.hubspot.com/contacts/25600958/record/0-5/21652…" at bounding box center [479, 232] width 173 height 5
click at [564, 9] on icon at bounding box center [564, 8] width 5 height 5
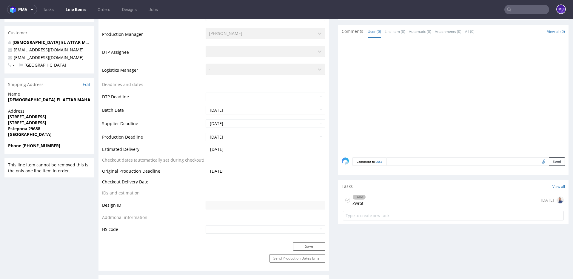
scroll to position [154, 0]
click at [379, 199] on div "To Do Zwrot 4 days ago" at bounding box center [453, 200] width 221 height 14
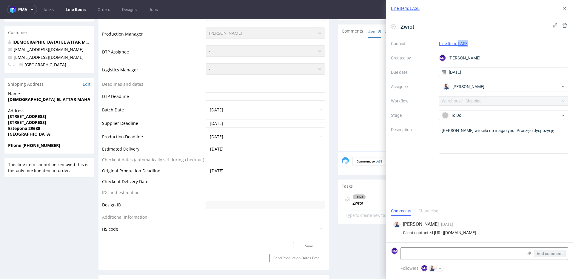
drag, startPoint x: 472, startPoint y: 43, endPoint x: 459, endPoint y: 43, distance: 13.1
click at [459, 43] on div "Line Item: LASE" at bounding box center [504, 43] width 130 height 7
copy link "LASE"
click at [564, 8] on icon at bounding box center [564, 8] width 5 height 5
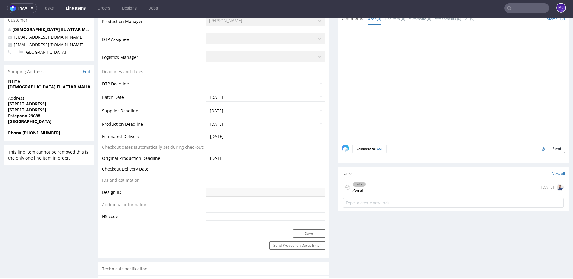
scroll to position [215, 0]
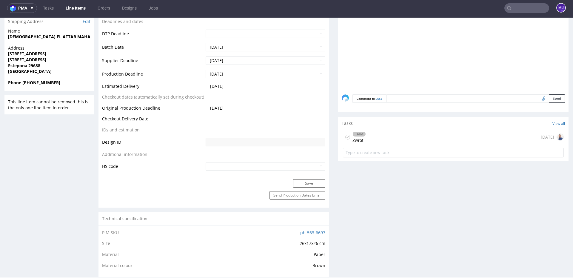
click at [401, 134] on div "To Do Zwrot 4 days ago" at bounding box center [453, 137] width 221 height 14
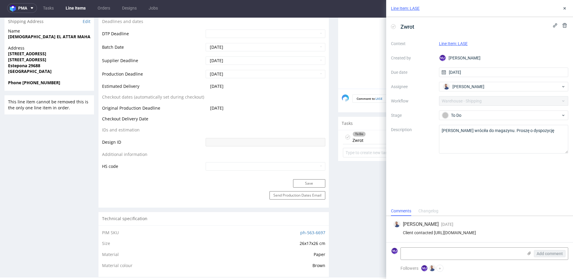
click at [430, 182] on div "Zwrot Context Line Item: LASE Created by MJ Maciej Jankowski Due date 29/08/202…" at bounding box center [479, 111] width 187 height 189
click at [564, 9] on icon at bounding box center [564, 8] width 5 height 5
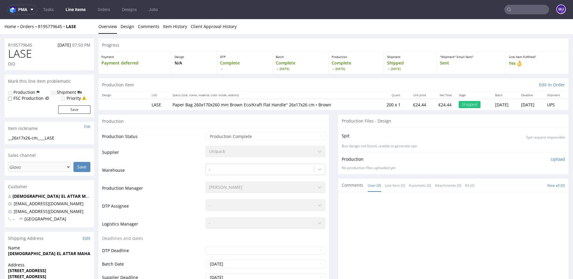
click at [221, 150] on div "Unipack" at bounding box center [266, 150] width 120 height 8
click at [224, 150] on div "Unipack" at bounding box center [266, 150] width 120 height 8
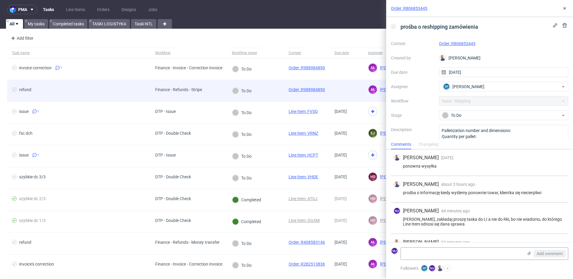
scroll to position [18, 0]
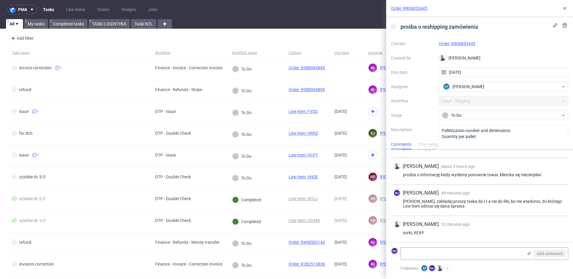
click at [419, 233] on div "sorki, XEXP" at bounding box center [479, 232] width 173 height 5
click at [432, 233] on div "sorki, XEXP" at bounding box center [479, 232] width 173 height 5
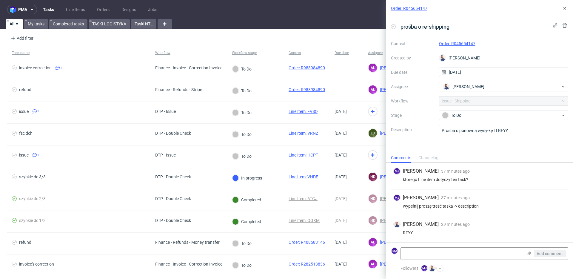
click at [407, 207] on div "wypełnij proszę treść taska -> description" at bounding box center [479, 206] width 173 height 5
drag, startPoint x: 407, startPoint y: 207, endPoint x: 486, endPoint y: 207, distance: 78.5
click at [486, 207] on div "wypełnij proszę treść taska -> description" at bounding box center [479, 206] width 173 height 5
click at [472, 207] on div "wypełnij proszę treść taska -> description" at bounding box center [479, 206] width 173 height 5
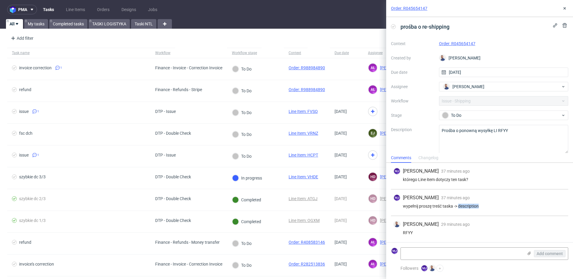
click at [408, 232] on div "RFYY" at bounding box center [479, 232] width 173 height 5
copy div "RFYY"
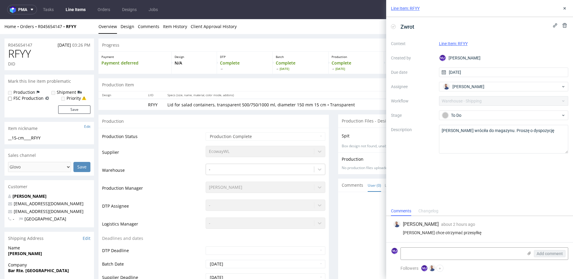
click at [451, 44] on link "Line Item: RFYY" at bounding box center [453, 43] width 29 height 5
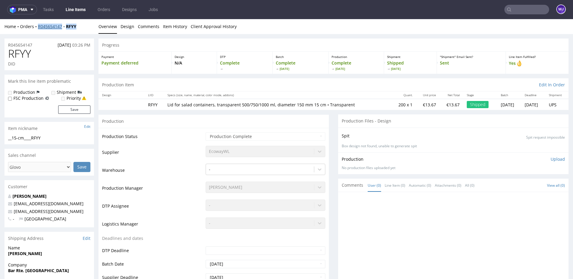
drag, startPoint x: 79, startPoint y: 27, endPoint x: 38, endPoint y: 26, distance: 40.3
click at [38, 26] on div "Home Orders R045654147 RFYY" at bounding box center [49, 27] width 90 height 6
copy div "R045654147 RFYY"
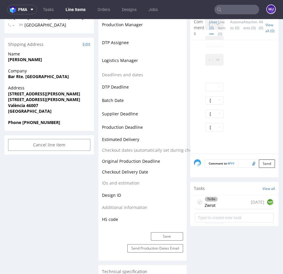
scroll to position [236, 0]
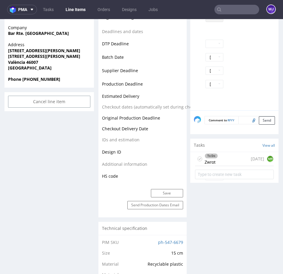
click at [206, 154] on div "To Do" at bounding box center [211, 156] width 13 height 5
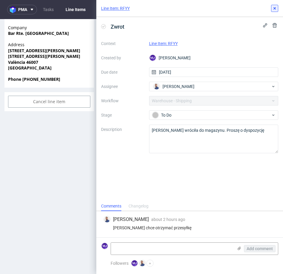
click at [276, 9] on icon at bounding box center [275, 8] width 5 height 5
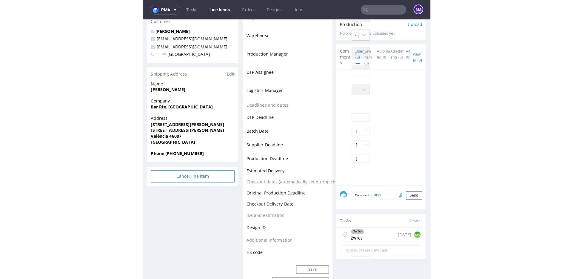
scroll to position [163, 0]
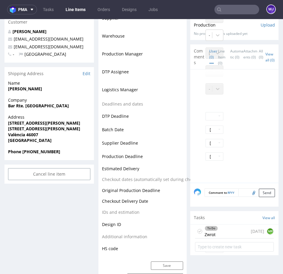
click at [20, 90] on strong "Antonio Serrano Albiach" at bounding box center [25, 89] width 34 height 6
drag, startPoint x: 20, startPoint y: 90, endPoint x: 49, endPoint y: 90, distance: 29.3
click at [42, 90] on strong "Antonio Serrano Albiach" at bounding box center [25, 89] width 34 height 6
copy strong "Antonio Serrano Albiach"
click at [9, 106] on strong "Bar Rte. Nuevo Cuenca" at bounding box center [38, 106] width 61 height 6
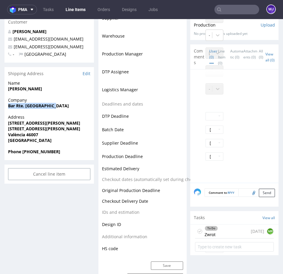
copy strong "Bar Rte. Nuevo Cuenca"
drag, startPoint x: 9, startPoint y: 106, endPoint x: 23, endPoint y: 96, distance: 16.8
click at [50, 106] on strong "Bar Rte. Nuevo Cuenca" at bounding box center [38, 106] width 61 height 6
click at [14, 123] on strong "Calle Humanista Honorato Juan 18" at bounding box center [44, 123] width 72 height 6
drag, startPoint x: 23, startPoint y: 123, endPoint x: 75, endPoint y: 122, distance: 52.0
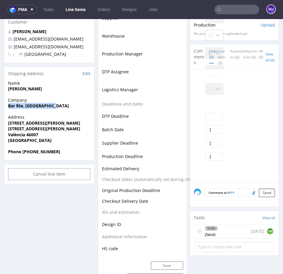
click at [75, 122] on strong "Calle Humanista Honorato Juan 18" at bounding box center [44, 123] width 72 height 6
copy strong "Calle Humanista Honorato Juan 18"
click at [19, 135] on strong "València 46007" at bounding box center [23, 135] width 30 height 6
copy strong "València"
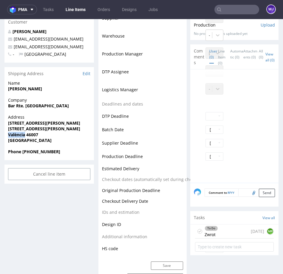
click at [31, 135] on strong "València 46007" at bounding box center [23, 135] width 30 height 6
copy strong "46007"
click at [34, 152] on strong "Phone +34648048227" at bounding box center [34, 152] width 52 height 6
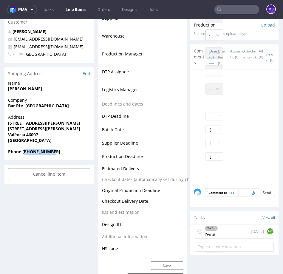
copy strong "34648048227"
drag, startPoint x: 63, startPoint y: 47, endPoint x: 14, endPoint y: 47, distance: 48.4
click at [14, 47] on p "barcuenca31@hotmail.es" at bounding box center [49, 47] width 82 height 6
copy link "barcuenca31@hotmail.es"
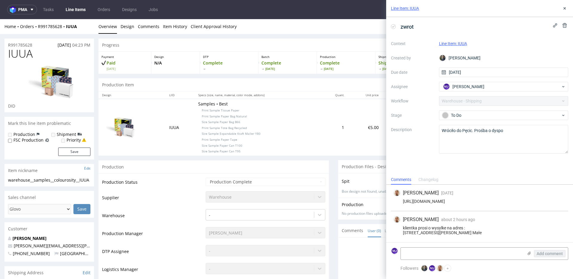
click at [407, 225] on div "klientka prosi o wysylke na adres : [STREET_ADDRESS][PERSON_NAME] Małe" at bounding box center [479, 230] width 173 height 10
drag, startPoint x: 407, startPoint y: 223, endPoint x: 444, endPoint y: 231, distance: 38.2
click at [444, 231] on div "klientka prosi o wysylke na adres : [STREET_ADDRESS][PERSON_NAME] Małe" at bounding box center [479, 230] width 173 height 10
drag, startPoint x: 79, startPoint y: 28, endPoint x: 33, endPoint y: 27, distance: 46.9
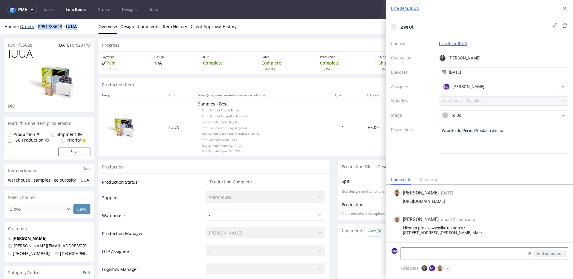
click at [33, 27] on div "Home Orders R991785628 IUUA" at bounding box center [49, 27] width 90 height 6
copy div "R991785628 IUUA"
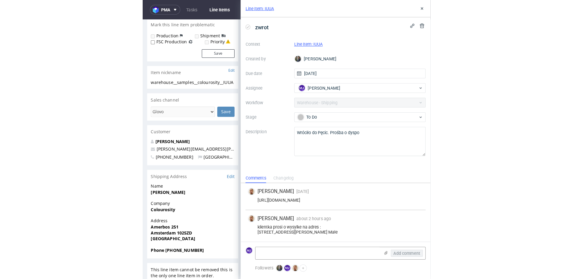
scroll to position [104, 0]
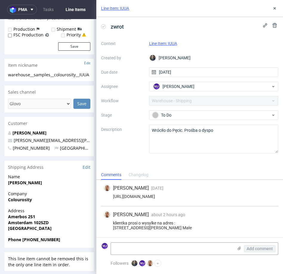
click at [16, 184] on strong "[PERSON_NAME]" at bounding box center [25, 183] width 34 height 6
drag, startPoint x: 16, startPoint y: 184, endPoint x: 28, endPoint y: 184, distance: 12.5
click at [28, 184] on strong "[PERSON_NAME]" at bounding box center [25, 183] width 34 height 6
copy strong "[PERSON_NAME]"
click at [21, 200] on strong "Colourosity" at bounding box center [20, 200] width 24 height 6
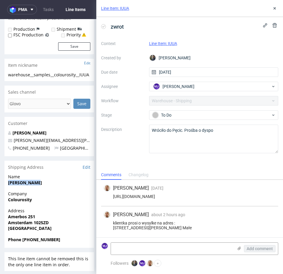
click at [21, 200] on strong "Colourosity" at bounding box center [20, 200] width 24 height 6
copy strong "Colourosity"
click at [121, 224] on div "klientka prosi o wysylke na adres : [STREET_ADDRESS][PERSON_NAME] Małe" at bounding box center [190, 226] width 173 height 10
drag, startPoint x: 121, startPoint y: 224, endPoint x: 140, endPoint y: 224, distance: 19.4
click at [140, 224] on div "klientka prosi o wysylke na adres : [STREET_ADDRESS][PERSON_NAME] Małe" at bounding box center [190, 226] width 173 height 10
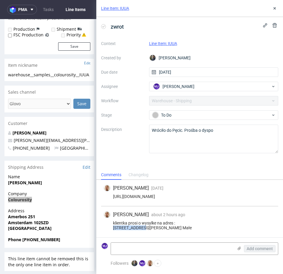
copy div "Kamień [PERSON_NAME] 6"
click at [15, 216] on strong "Amerbos 251" at bounding box center [21, 217] width 27 height 6
drag, startPoint x: 17, startPoint y: 216, endPoint x: 32, endPoint y: 216, distance: 15.5
click at [32, 216] on strong "Amerbos 251" at bounding box center [21, 217] width 27 height 6
copy strong "Amerbos 251"
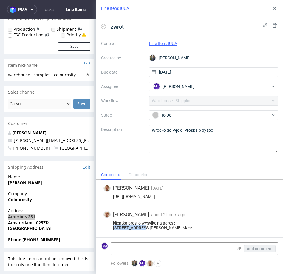
click at [115, 228] on div "klientka prosi o wysylke na adres : [STREET_ADDRESS][PERSON_NAME] Małe" at bounding box center [190, 226] width 173 height 10
drag, startPoint x: 115, startPoint y: 228, endPoint x: 120, endPoint y: 227, distance: 5.4
click at [120, 227] on div "klientka prosi o wysylke na adres : [STREET_ADDRESS][PERSON_NAME] Małe" at bounding box center [190, 226] width 173 height 10
copy div "05-806"
click at [133, 228] on div "klientka prosi o wysylke na adres : [STREET_ADDRESS][PERSON_NAME] Małe" at bounding box center [190, 226] width 173 height 10
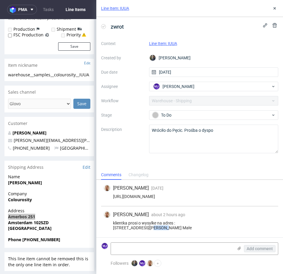
drag, startPoint x: 133, startPoint y: 228, endPoint x: 145, endPoint y: 228, distance: 11.6
click at [145, 228] on div "klientka prosi o wysylke na adres : [STREET_ADDRESS][PERSON_NAME] Małe" at bounding box center [190, 226] width 173 height 10
copy div "Pęcice Małe"
click at [30, 241] on strong "Phone [PHONE_NUMBER]" at bounding box center [34, 240] width 52 height 6
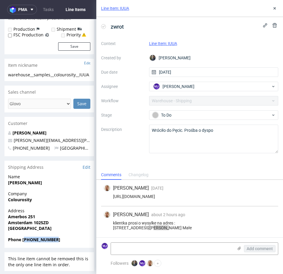
copy strong "310682751227"
drag, startPoint x: 67, startPoint y: 141, endPoint x: 11, endPoint y: 141, distance: 56.1
click at [11, 141] on p "[PERSON_NAME][EMAIL_ADDRESS][PERSON_NAME][DOMAIN_NAME]" at bounding box center [49, 141] width 82 height 6
copy span "[PERSON_NAME][EMAIL_ADDRESS][PERSON_NAME][DOMAIN_NAME]"
drag, startPoint x: 181, startPoint y: 42, endPoint x: 167, endPoint y: 42, distance: 13.4
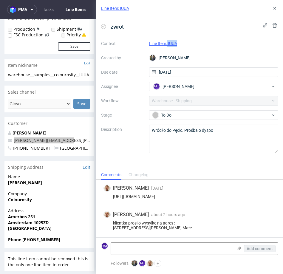
click at [167, 42] on div "Line Item: IUUA" at bounding box center [214, 43] width 130 height 7
copy link "IUUA"
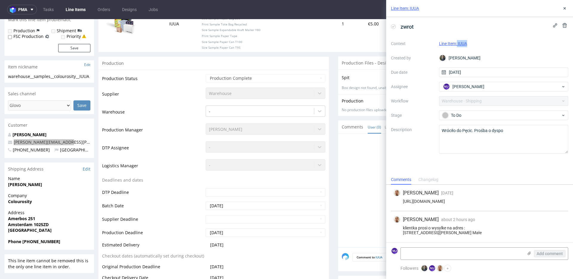
scroll to position [0, 0]
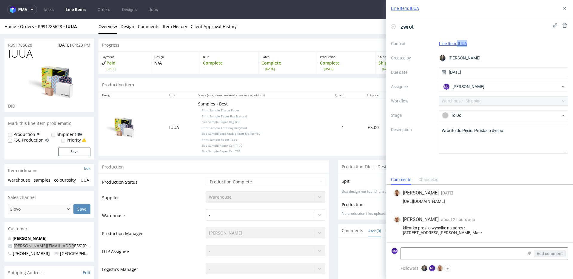
click at [474, 41] on div "Line Item: IUUA" at bounding box center [504, 43] width 130 height 7
drag, startPoint x: 471, startPoint y: 43, endPoint x: 457, endPoint y: 43, distance: 14.0
click at [457, 43] on div "Line Item: IUUA" at bounding box center [504, 43] width 130 height 7
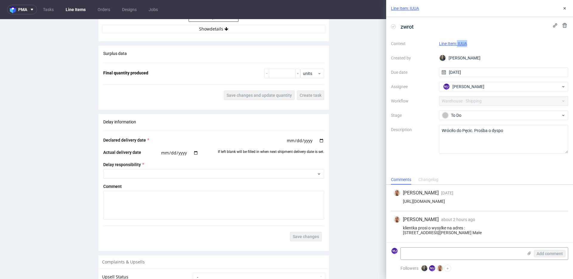
scroll to position [577, 0]
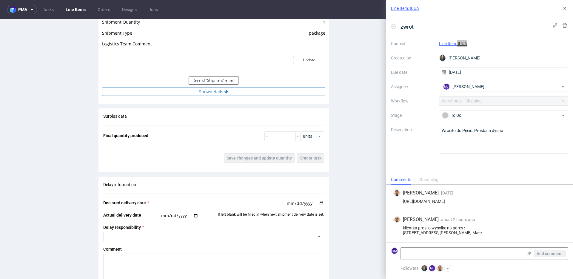
click at [223, 90] on button "Show details" at bounding box center [213, 91] width 223 height 8
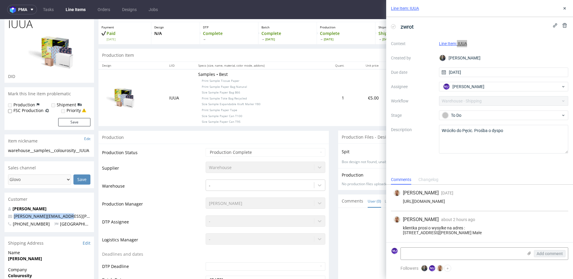
scroll to position [29, 0]
click at [420, 140] on label "Description" at bounding box center [412, 139] width 43 height 26
drag, startPoint x: 238, startPoint y: 81, endPoint x: 193, endPoint y: 82, distance: 44.5
click at [198, 82] on p "Samples • Best Print Sample Tissue Paper Print Sample Paper Bag Natural Size Sa…" at bounding box center [257, 98] width 118 height 53
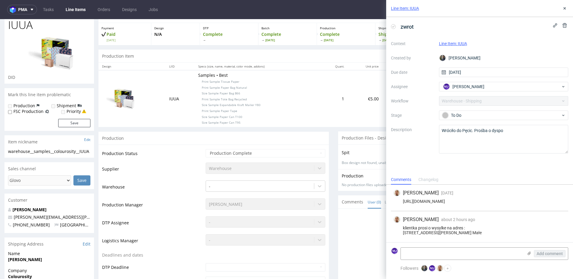
click at [281, 88] on p "Samples • Best Print Sample Tissue Paper Print Sample Paper Bag Natural Size Sa…" at bounding box center [257, 98] width 118 height 53
click at [202, 83] on span "Print Sample Tissue Paper" at bounding box center [221, 81] width 38 height 4
drag, startPoint x: 198, startPoint y: 83, endPoint x: 227, endPoint y: 83, distance: 29.0
click at [227, 83] on span "Print Sample Tissue Paper" at bounding box center [221, 81] width 38 height 4
